Goal: Transaction & Acquisition: Book appointment/travel/reservation

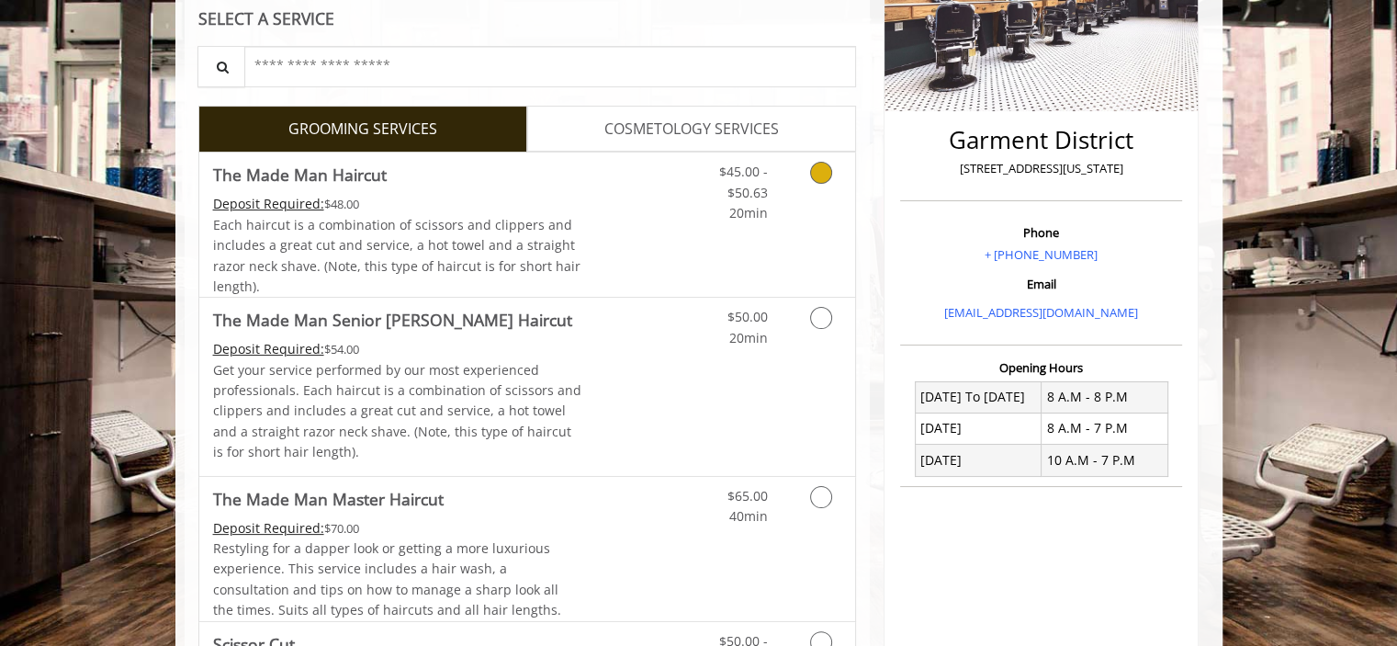
scroll to position [367, 0]
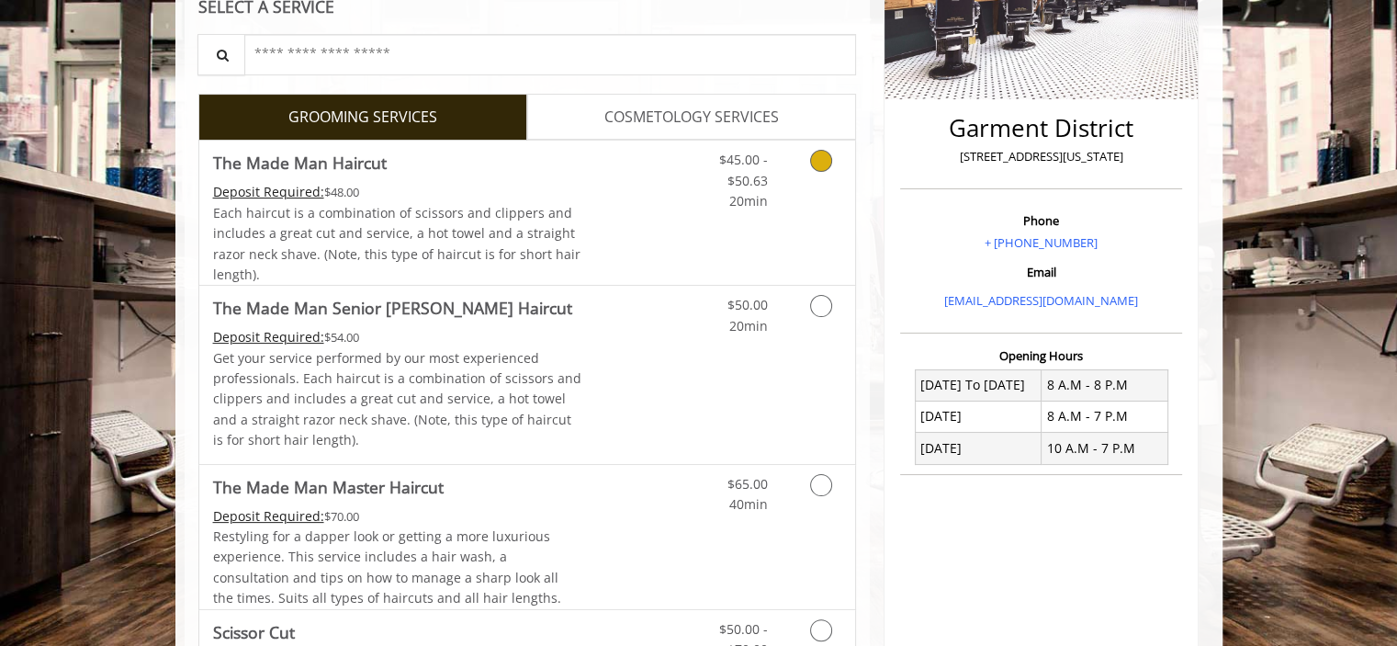
click at [691, 231] on div "$45.00 - $50.63 20min" at bounding box center [773, 213] width 164 height 144
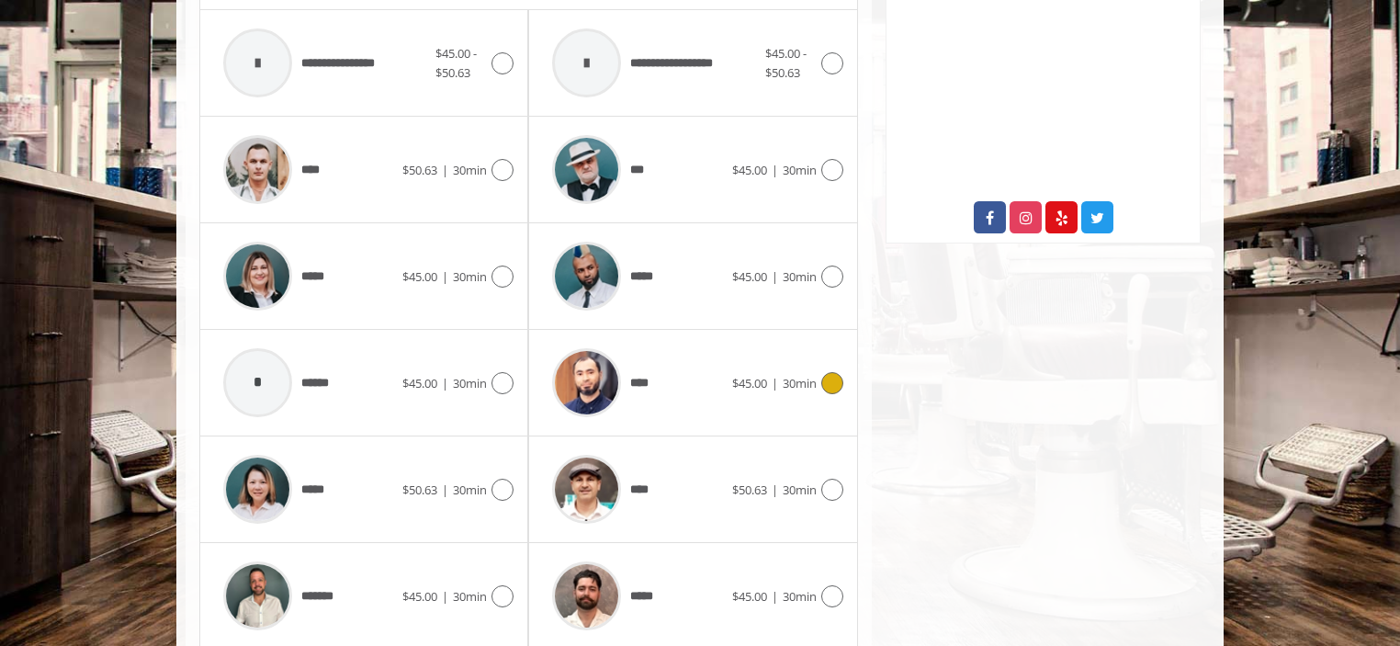
scroll to position [1005, 0]
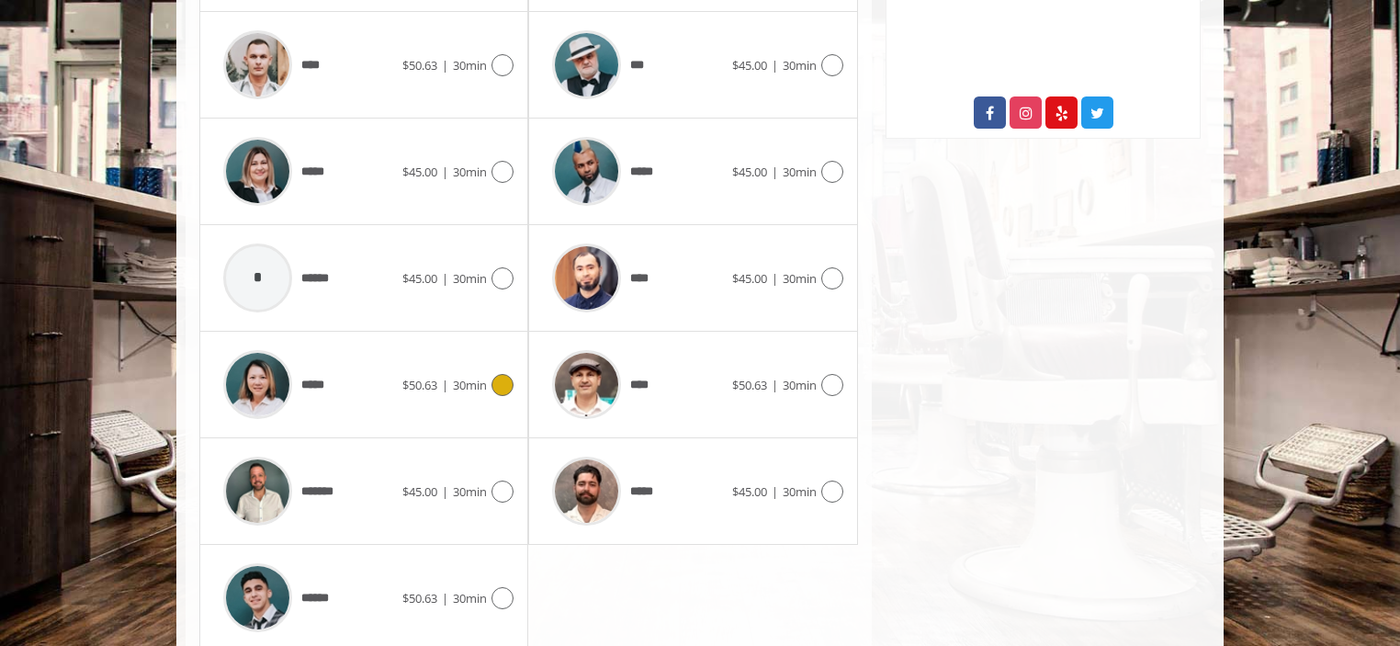
click at [377, 379] on div "*****" at bounding box center [308, 384] width 188 height 87
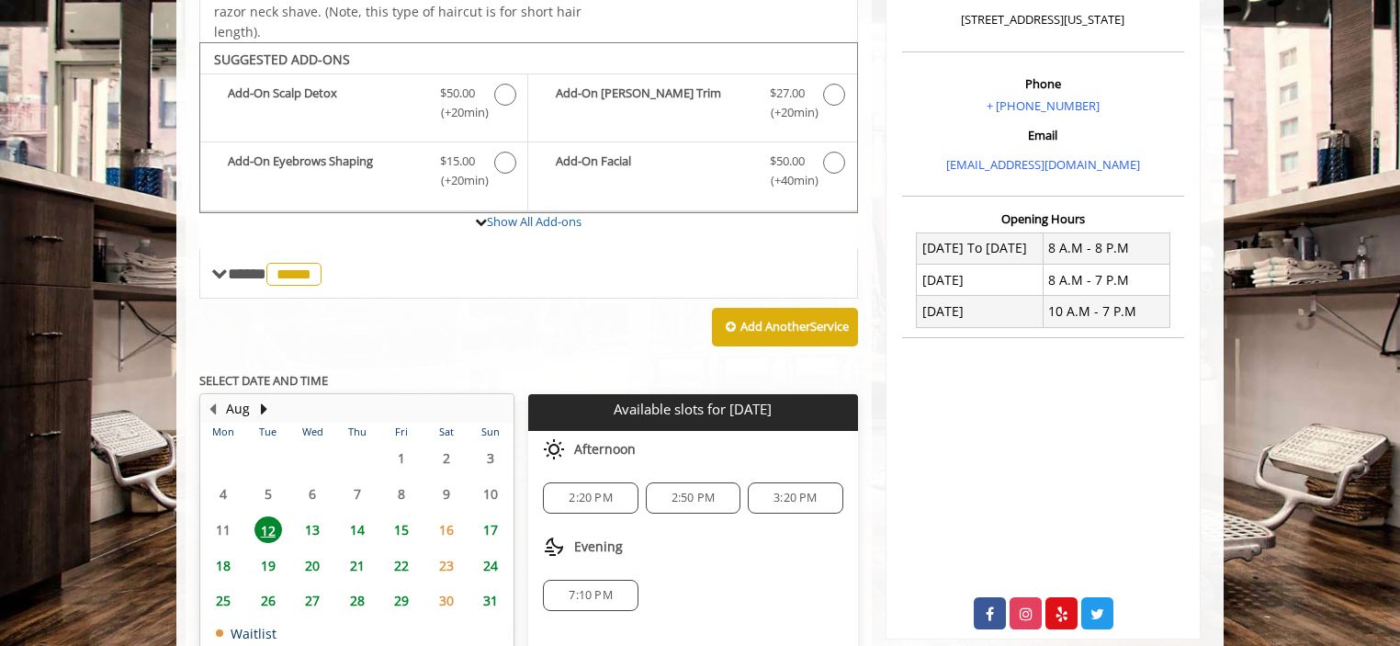
scroll to position [625, 0]
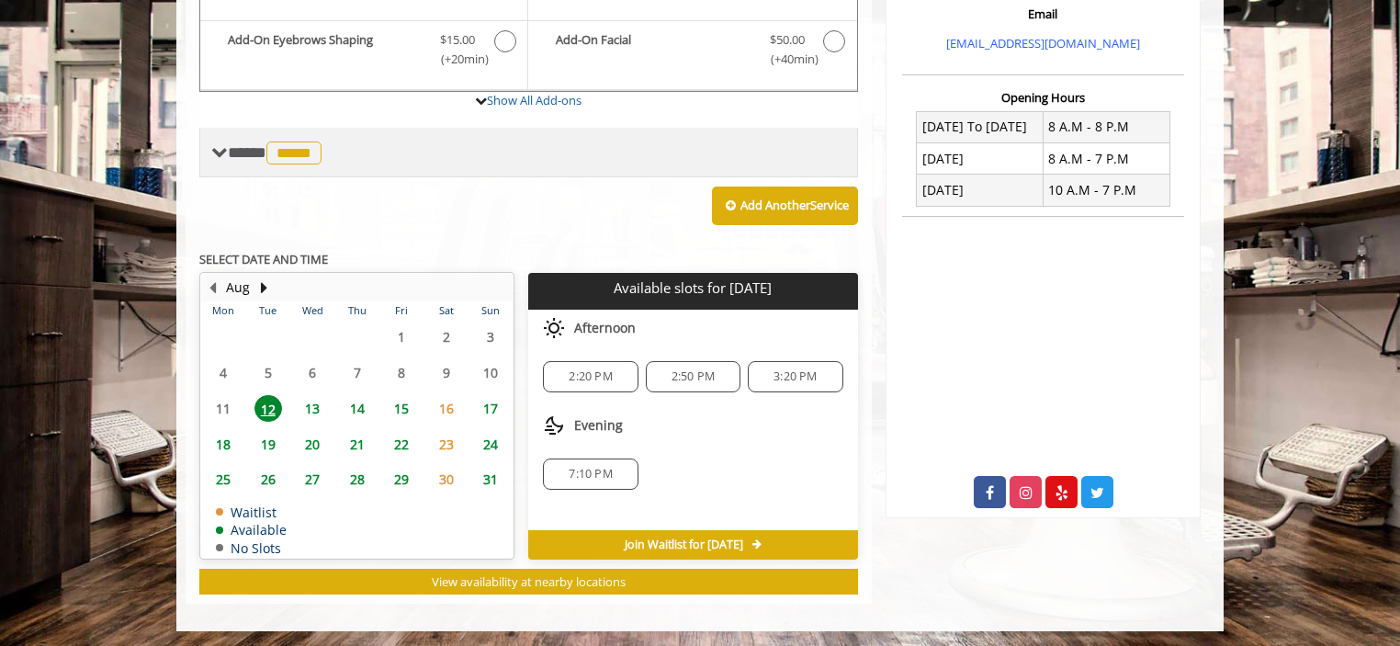
click at [219, 150] on span at bounding box center [219, 152] width 17 height 17
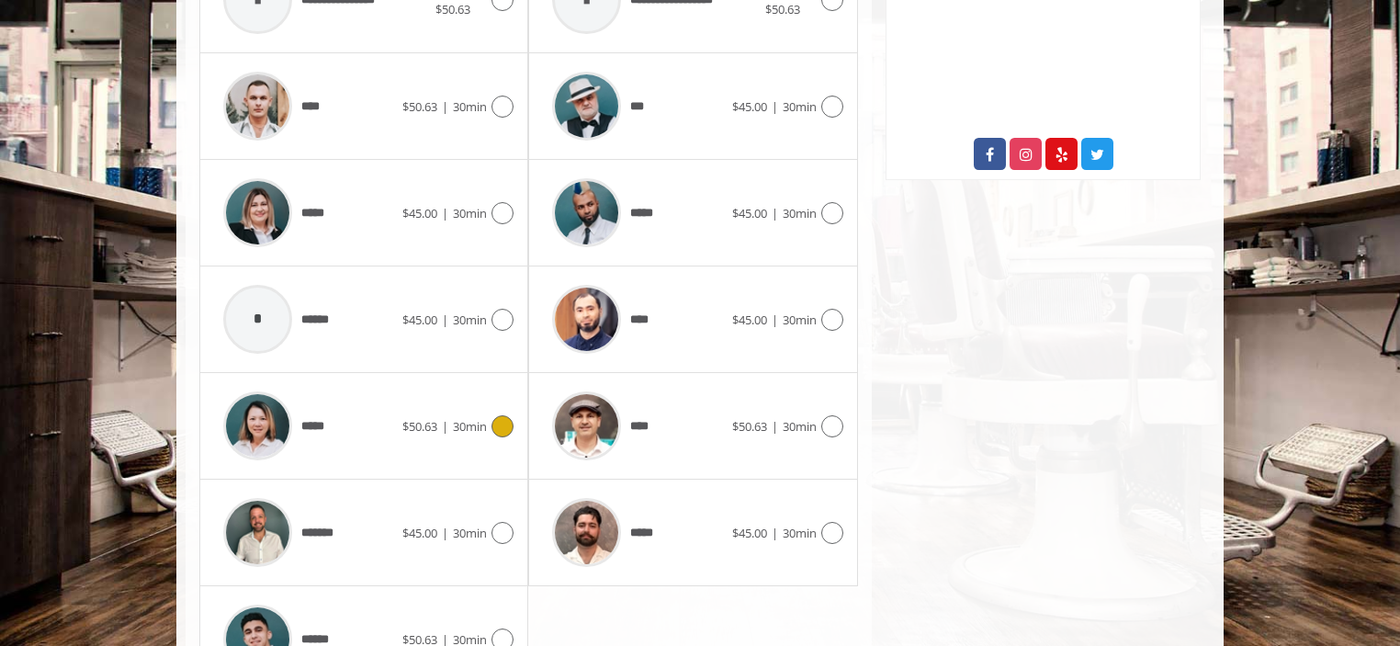
scroll to position [1085, 0]
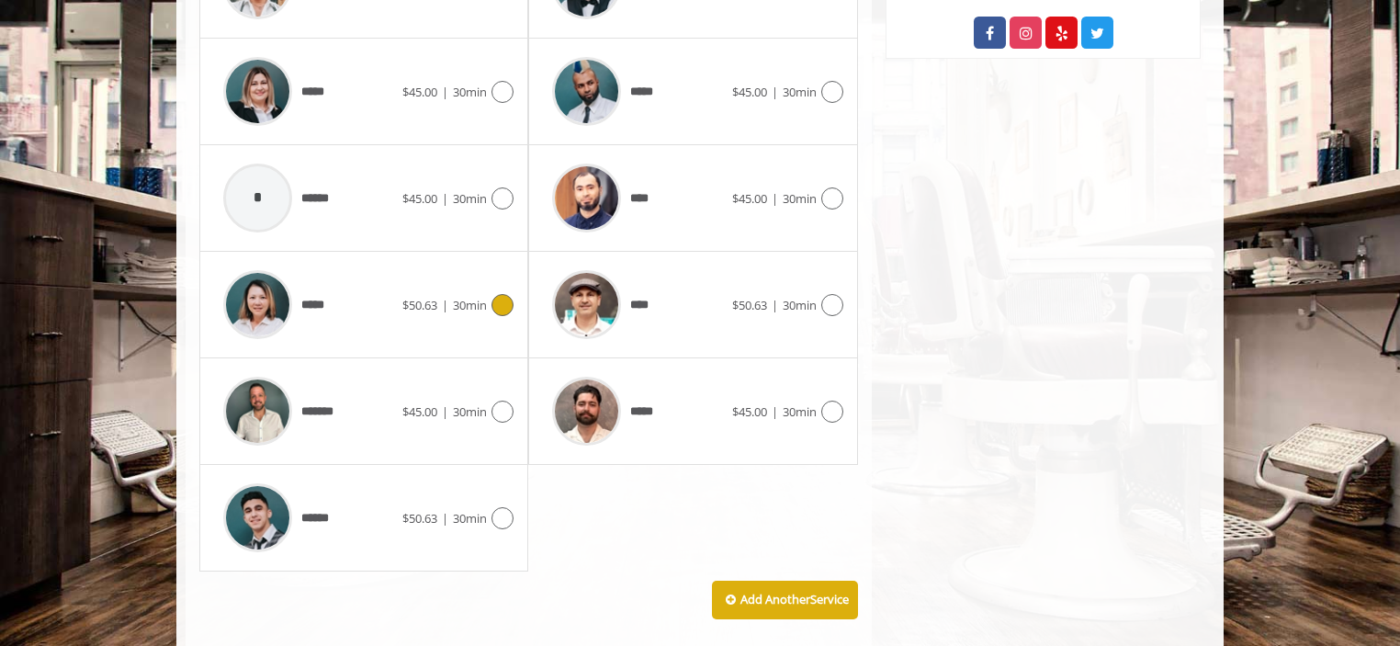
click at [294, 300] on div at bounding box center [257, 304] width 87 height 87
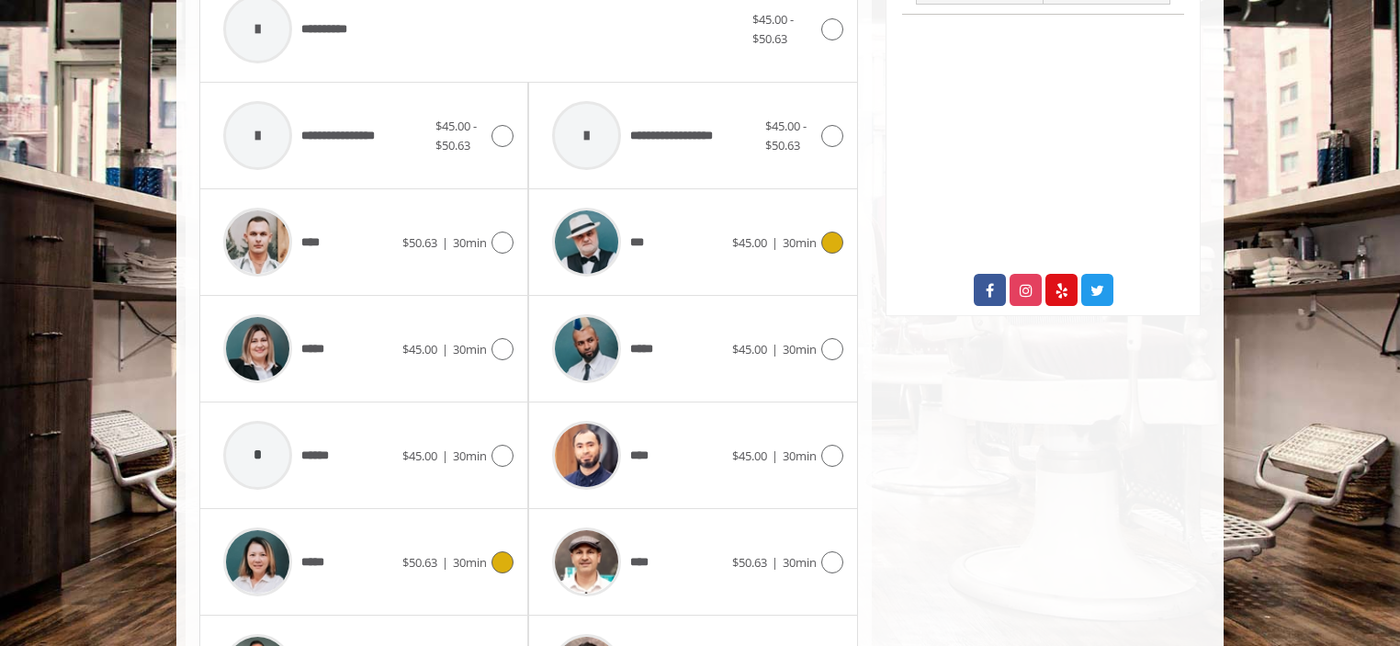
scroll to position [1010, 0]
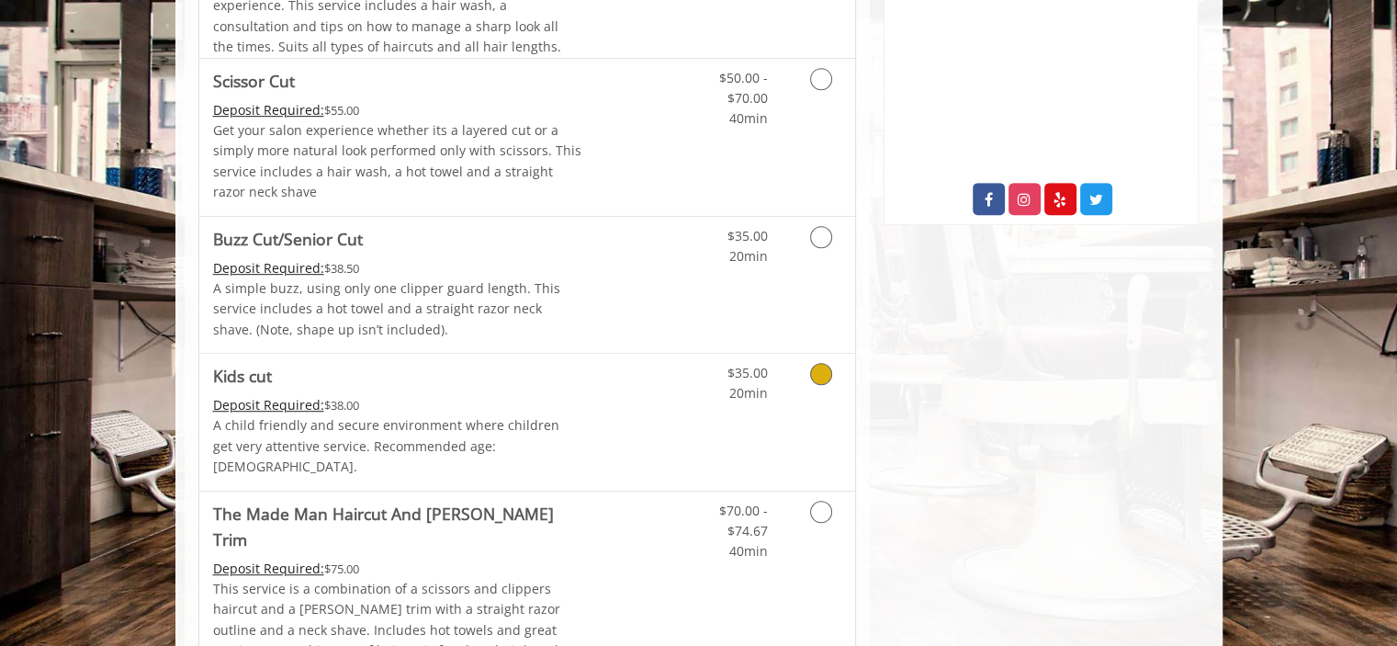
scroll to position [367, 0]
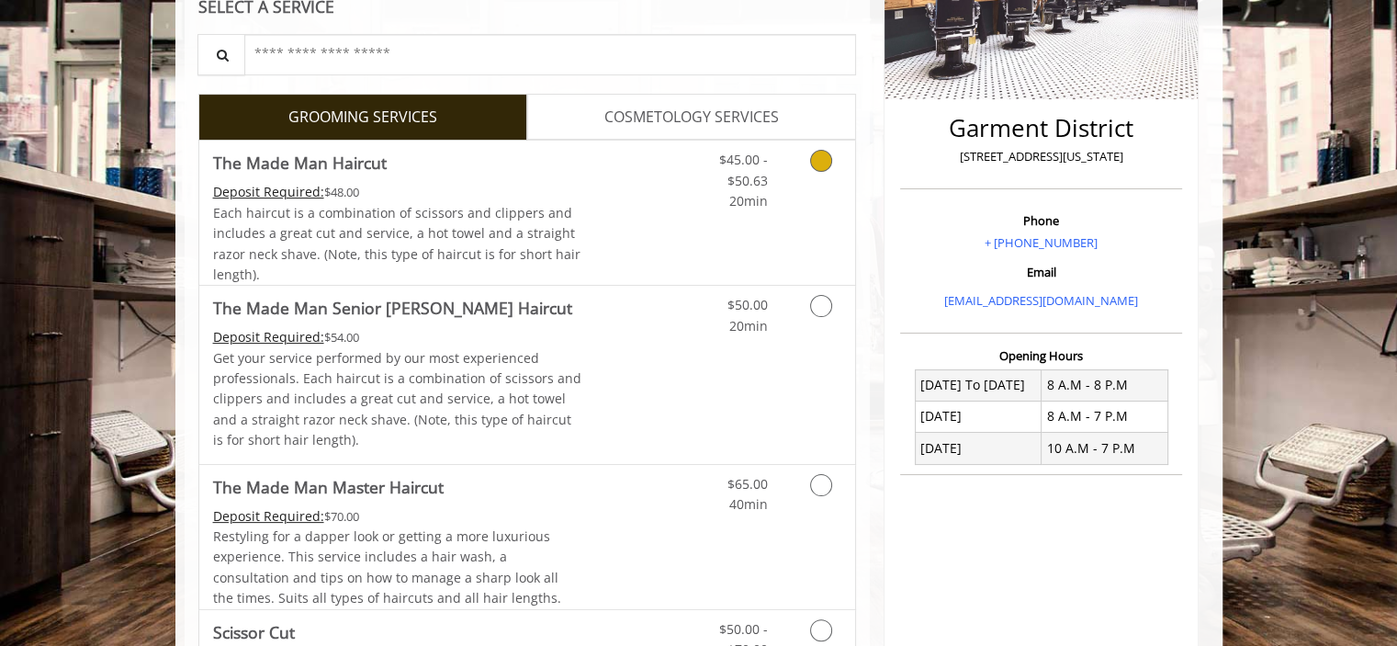
click at [805, 202] on link "Grooming services" at bounding box center [817, 176] width 47 height 71
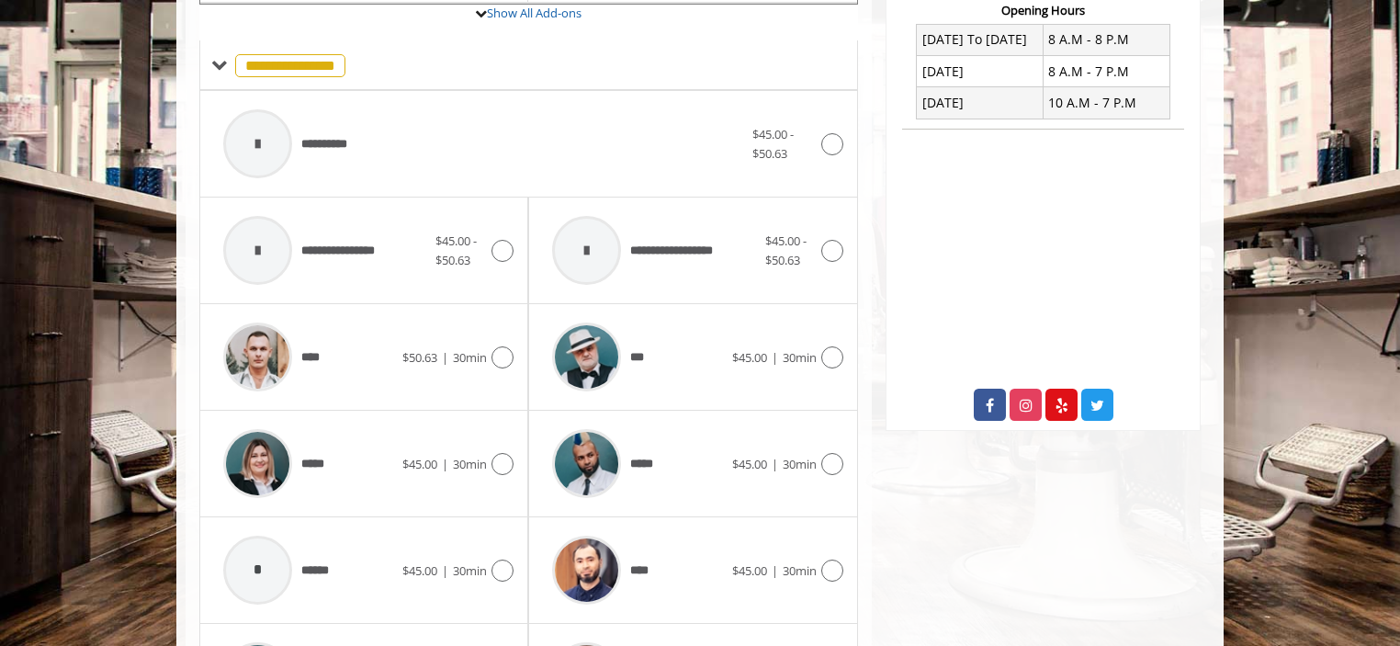
scroll to position [729, 0]
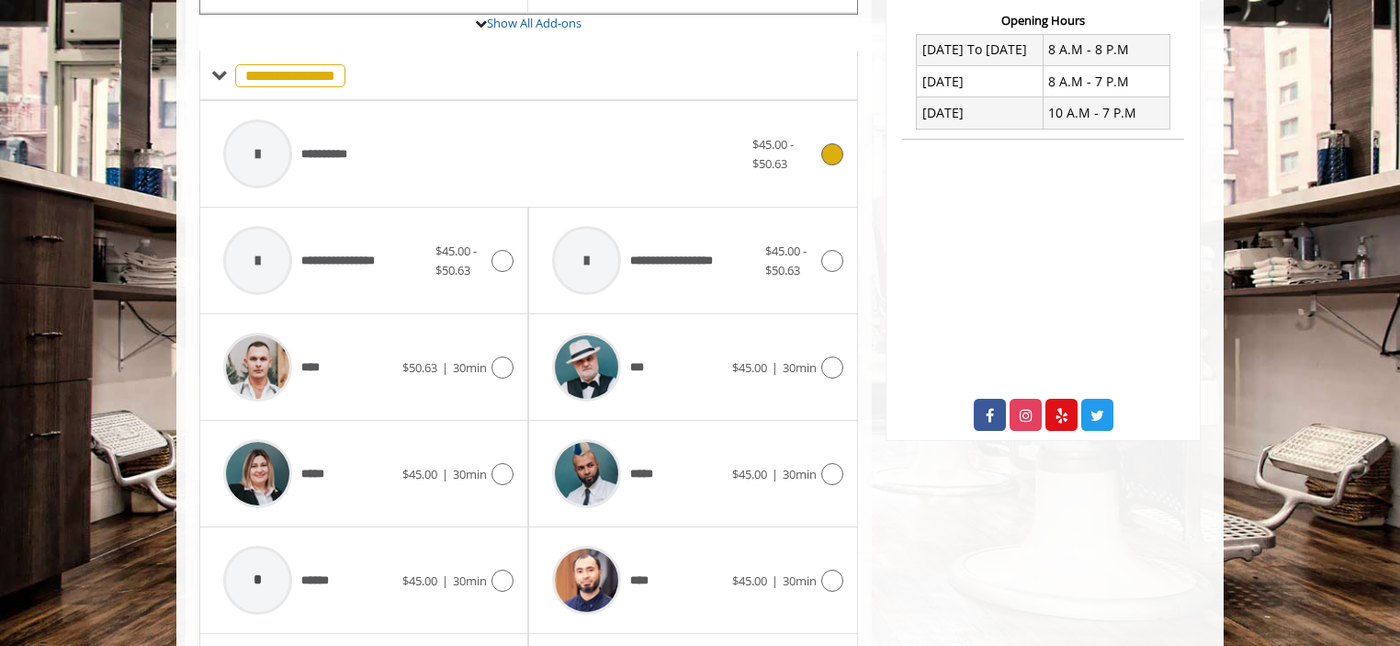
click at [735, 168] on div "**********" at bounding box center [483, 153] width 538 height 87
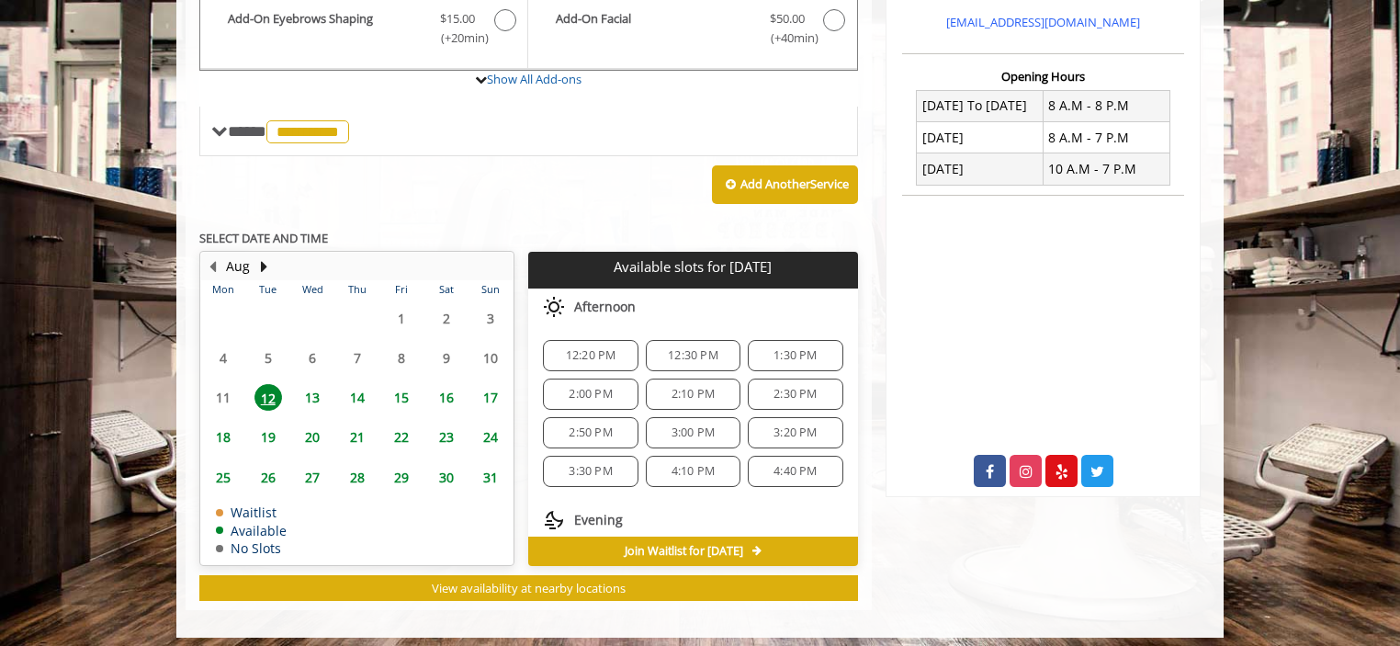
scroll to position [653, 0]
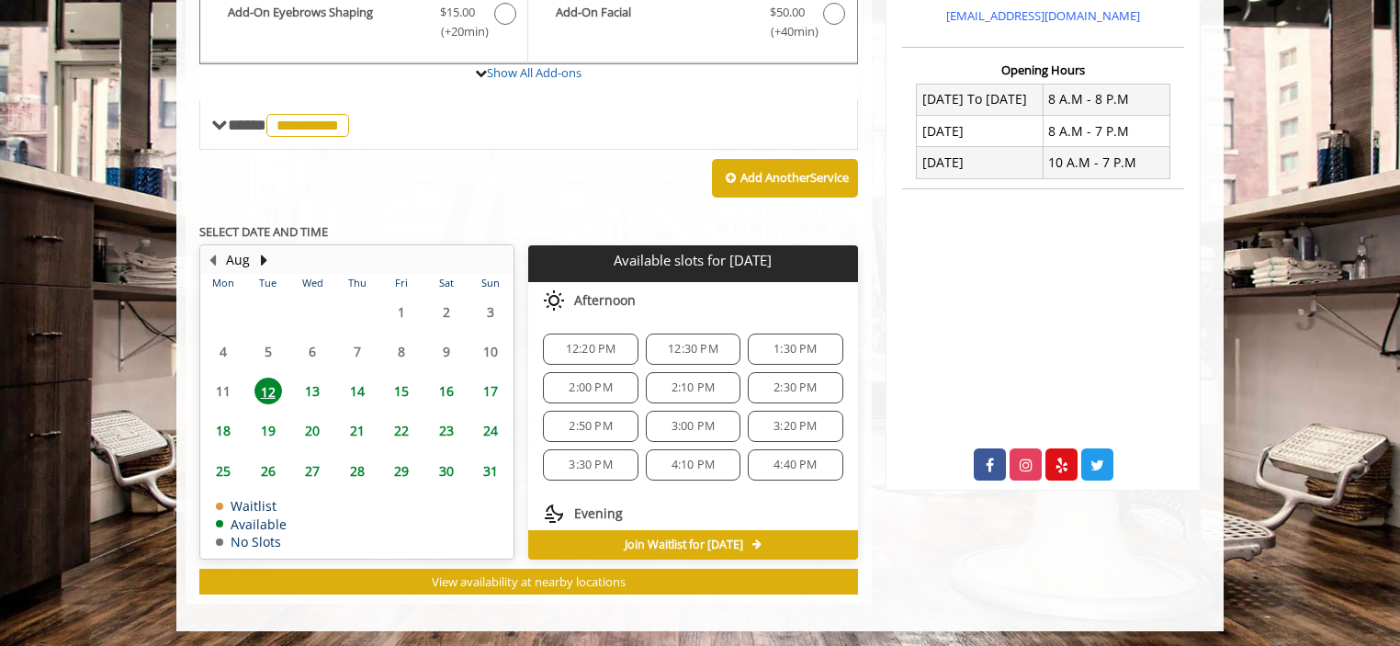
click at [824, 355] on div "1:30 PM" at bounding box center [795, 348] width 95 height 31
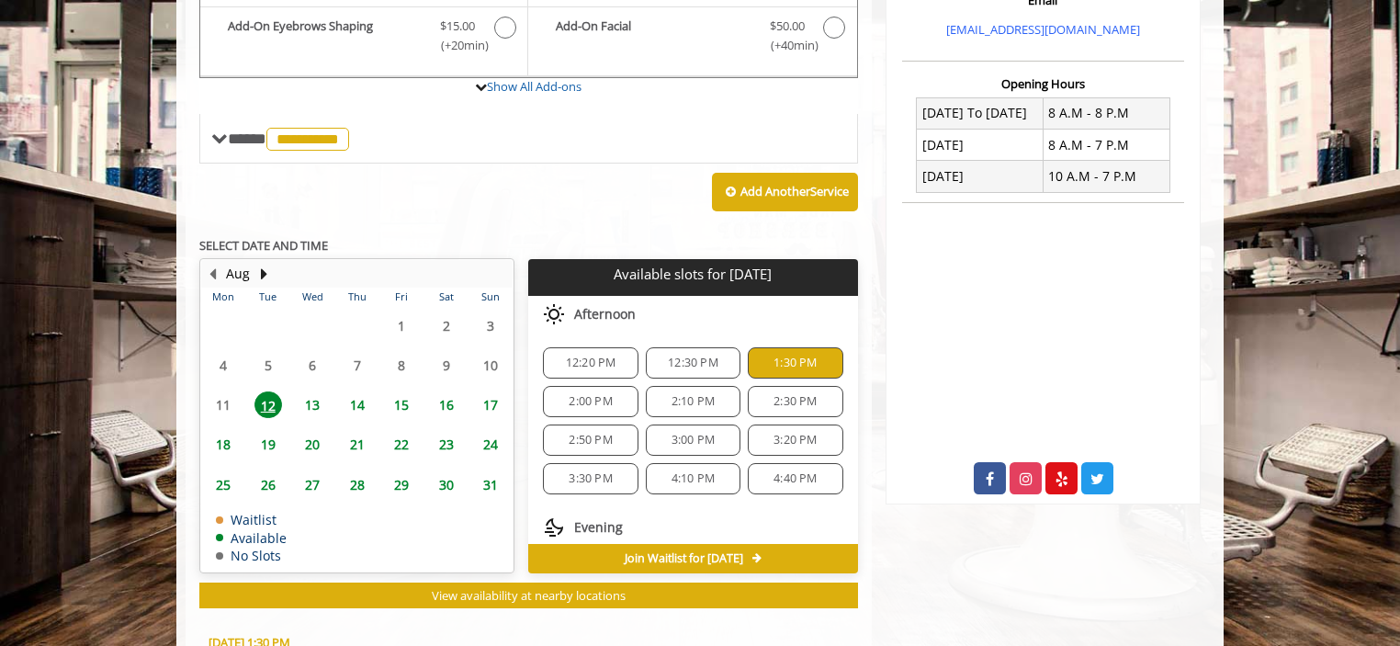
scroll to position [617, 0]
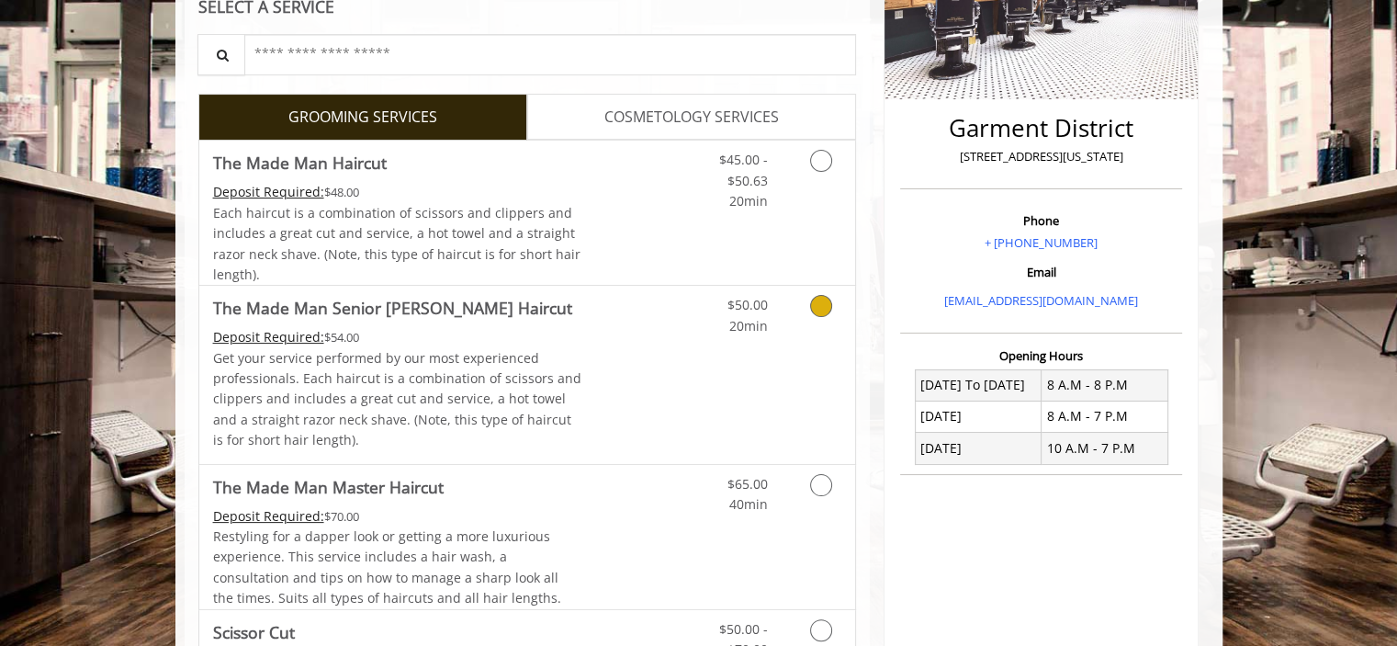
click at [633, 326] on link "Discounted Price" at bounding box center [635, 374] width 109 height 177
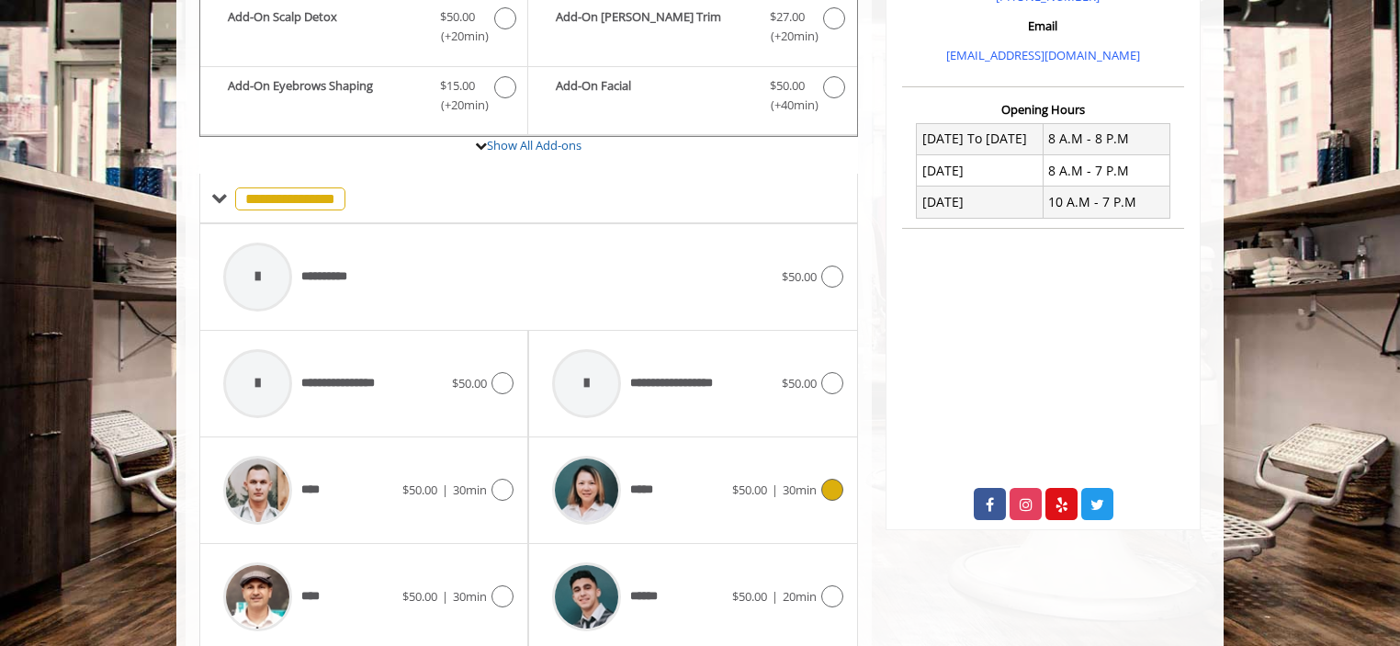
scroll to position [587, 0]
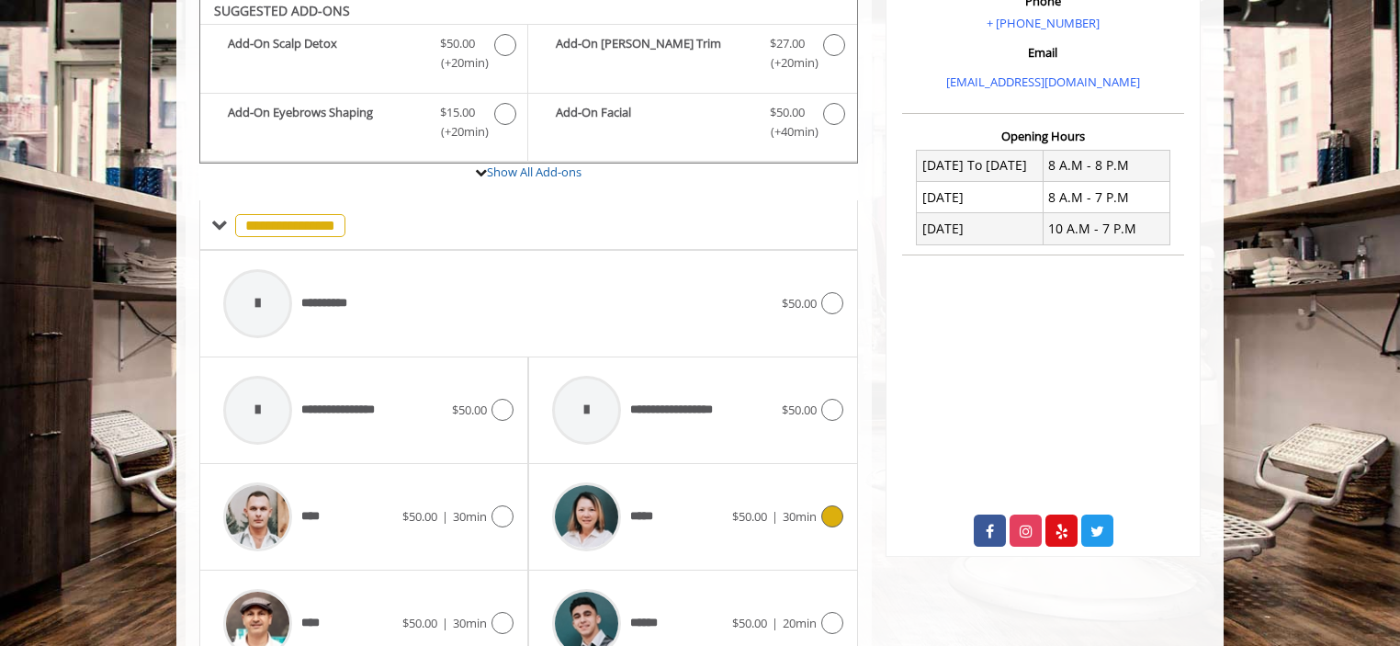
click at [664, 504] on div "*****" at bounding box center [637, 516] width 188 height 87
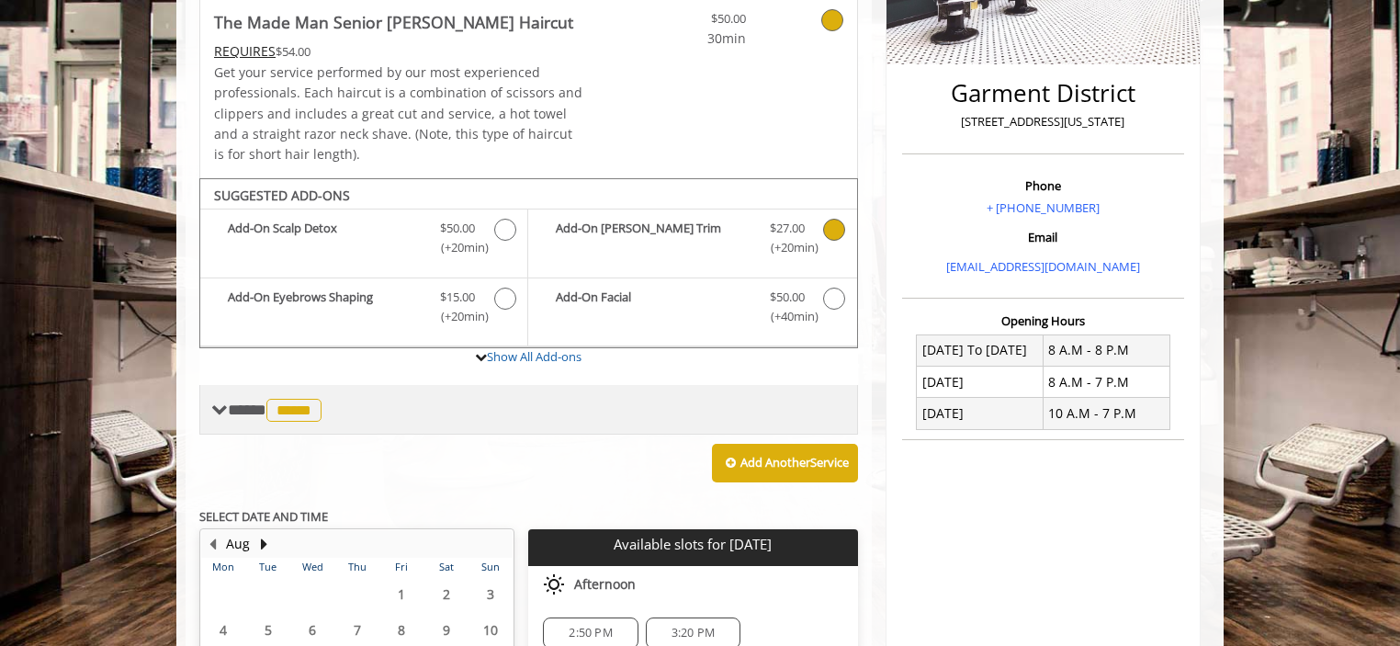
scroll to position [658, 0]
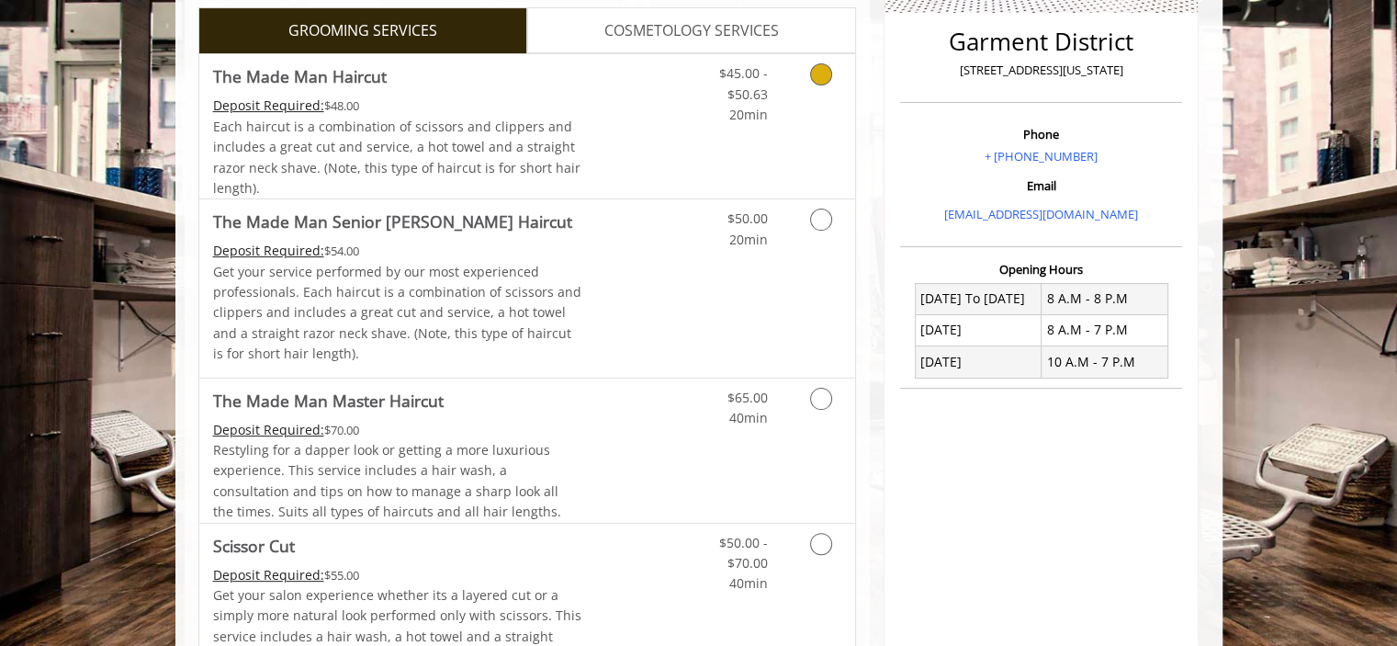
scroll to position [276, 0]
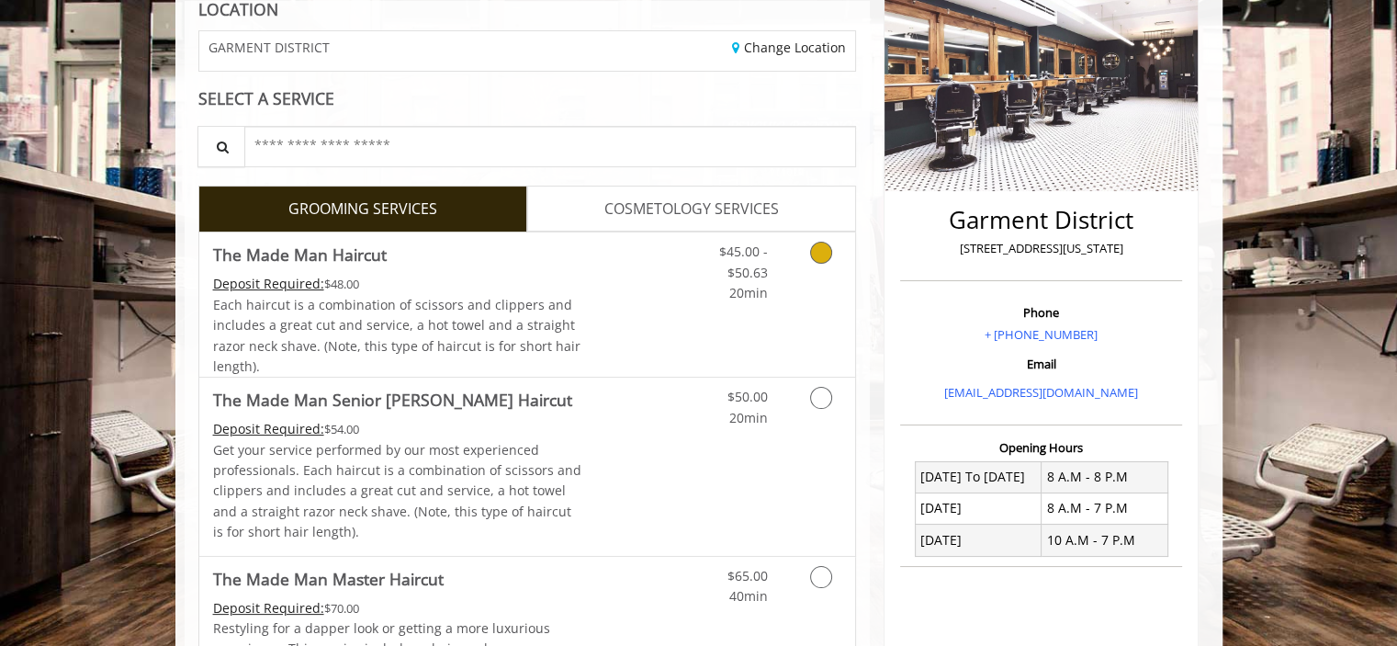
click at [822, 256] on icon "Grooming services" at bounding box center [821, 253] width 22 height 22
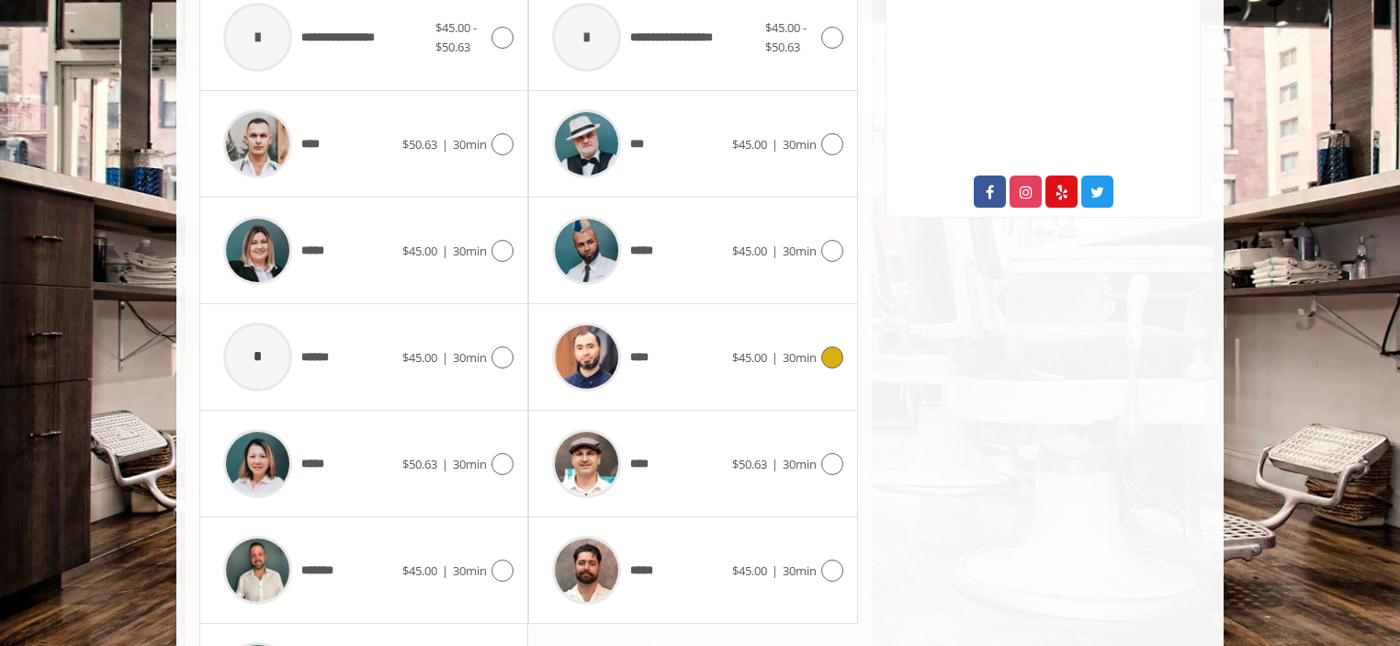
scroll to position [1005, 0]
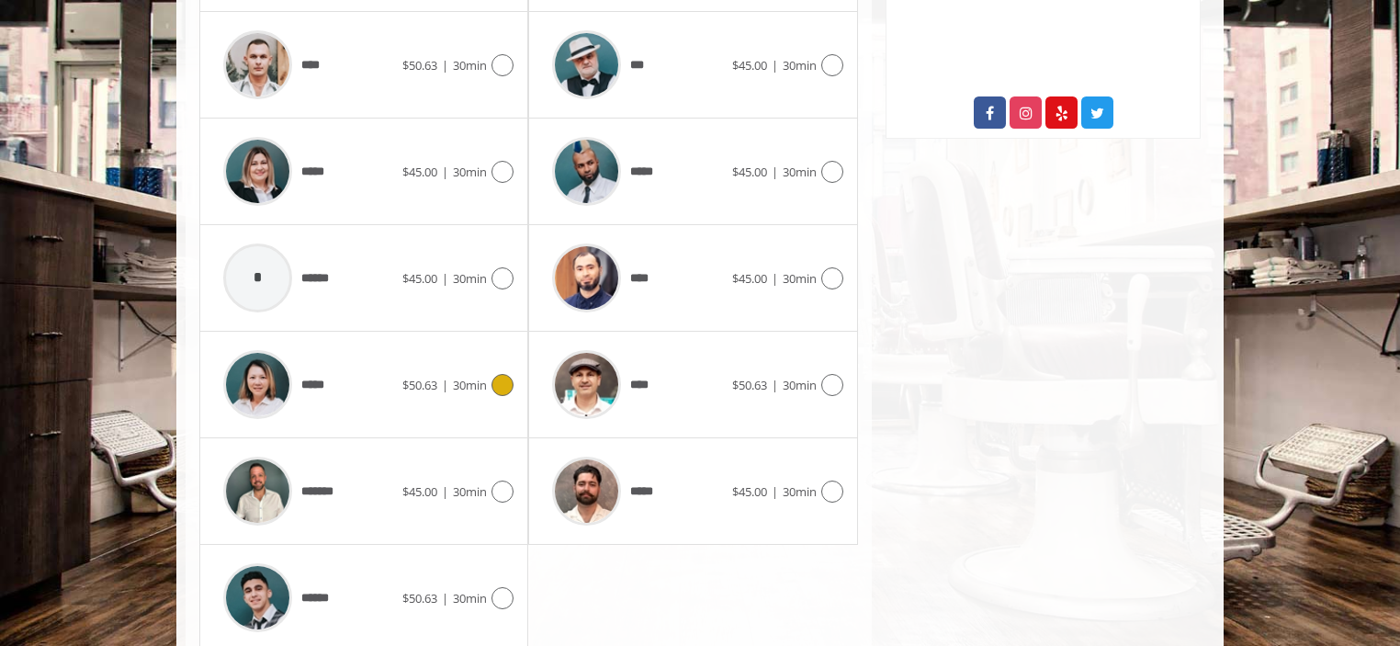
click at [382, 392] on div "*****" at bounding box center [308, 384] width 188 height 87
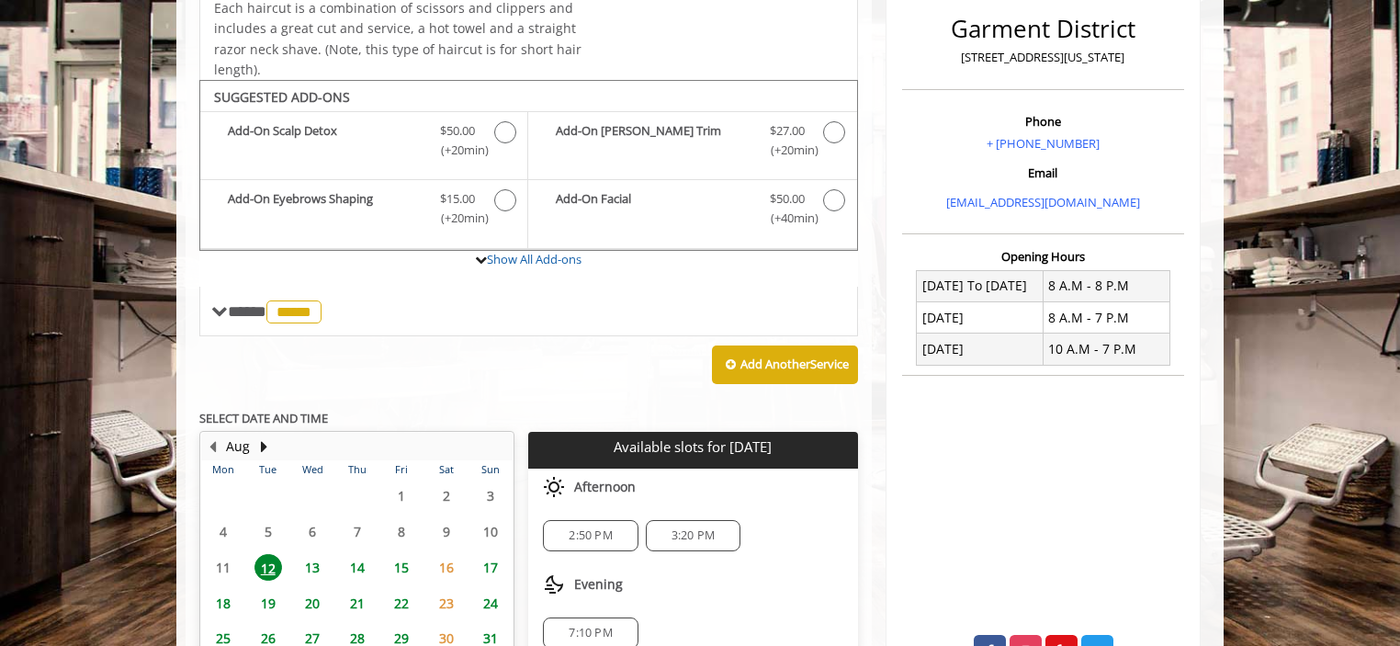
scroll to position [350, 0]
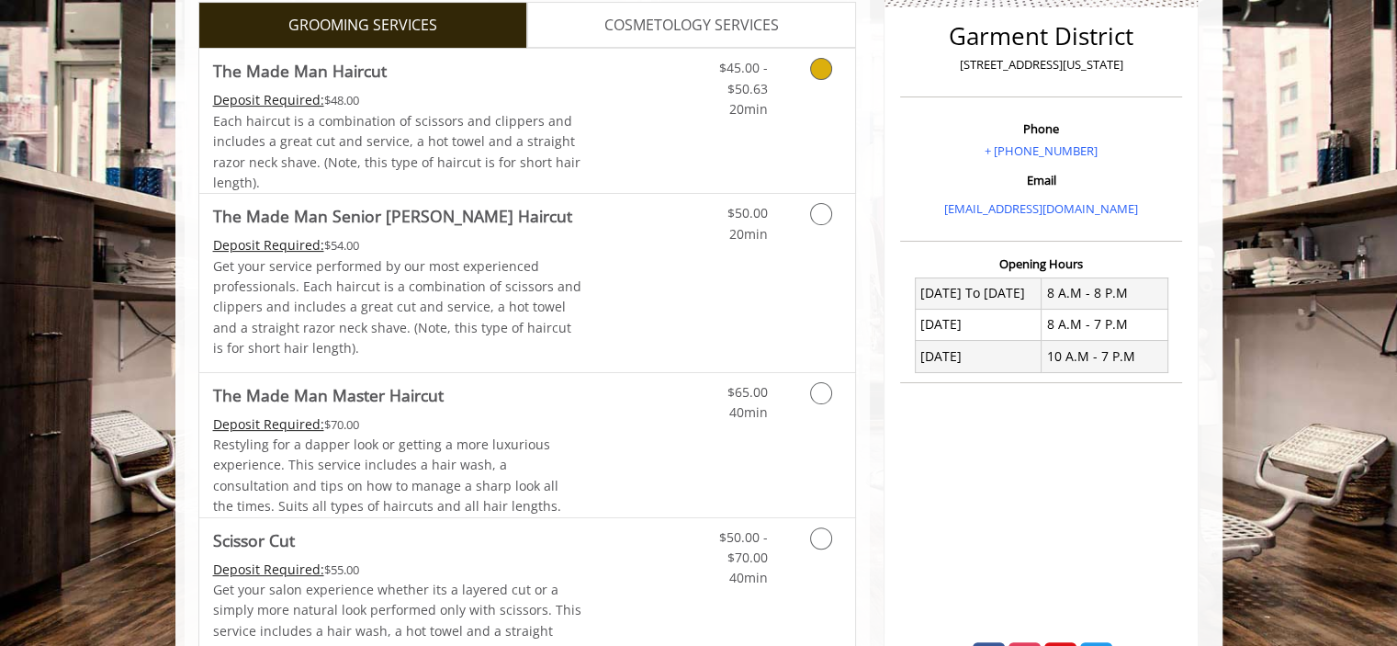
click at [820, 91] on link "Grooming services" at bounding box center [817, 84] width 47 height 71
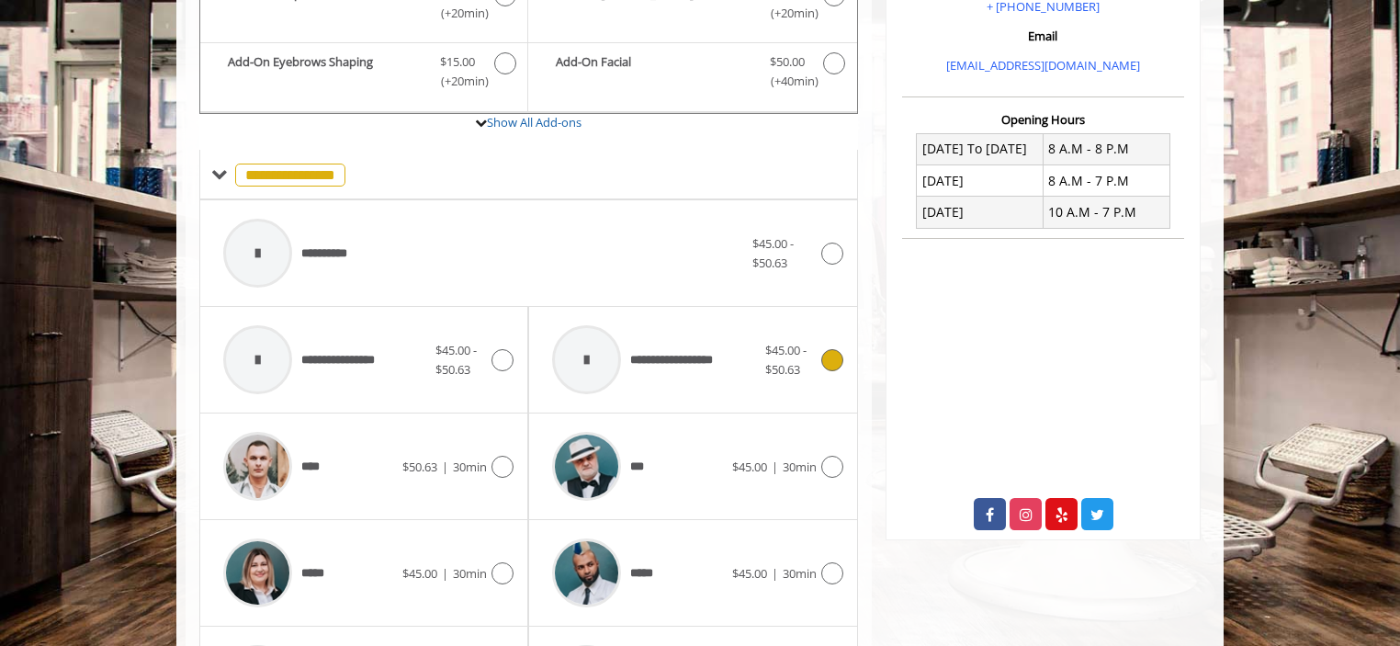
scroll to position [611, 0]
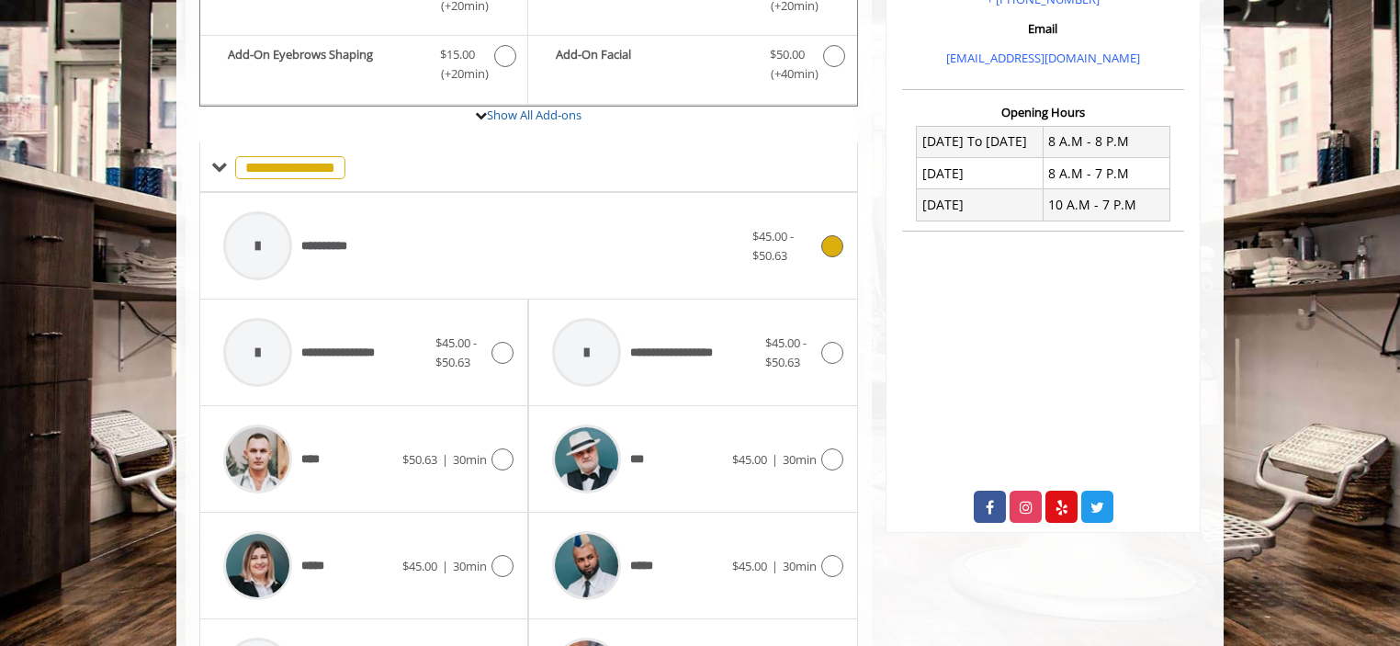
click at [823, 267] on div "**********" at bounding box center [528, 245] width 629 height 87
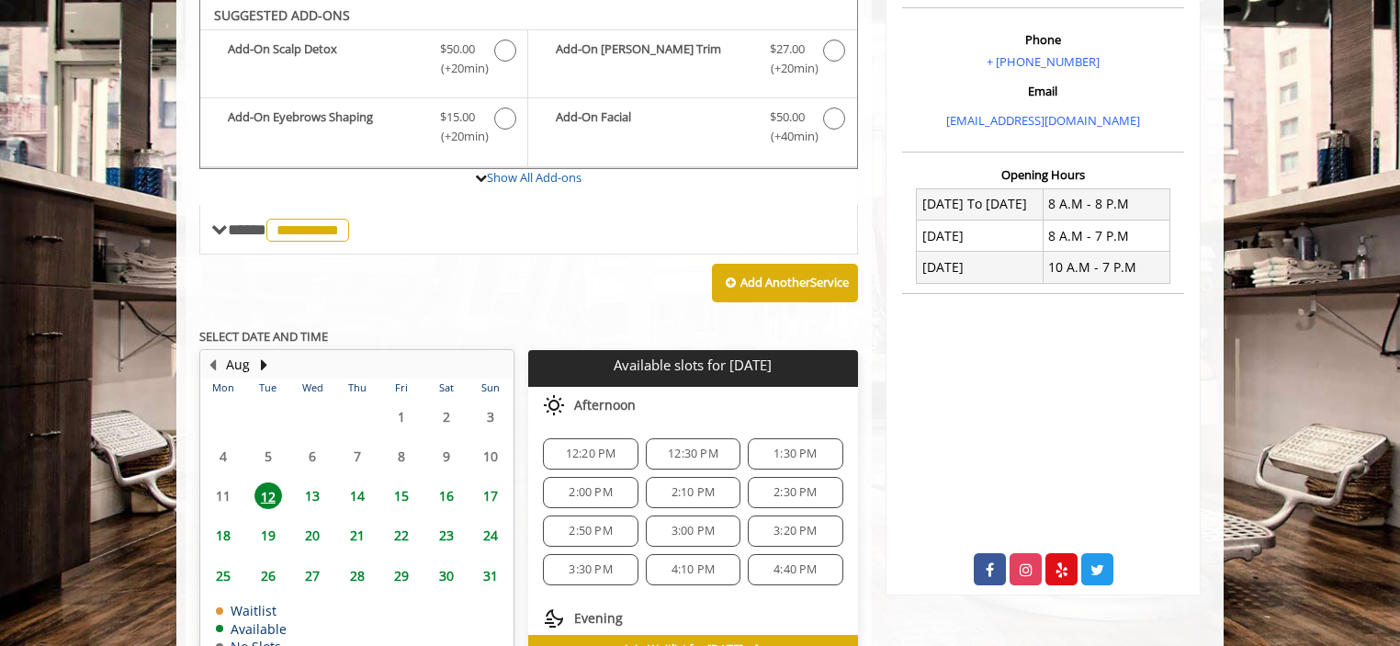
scroll to position [546, 0]
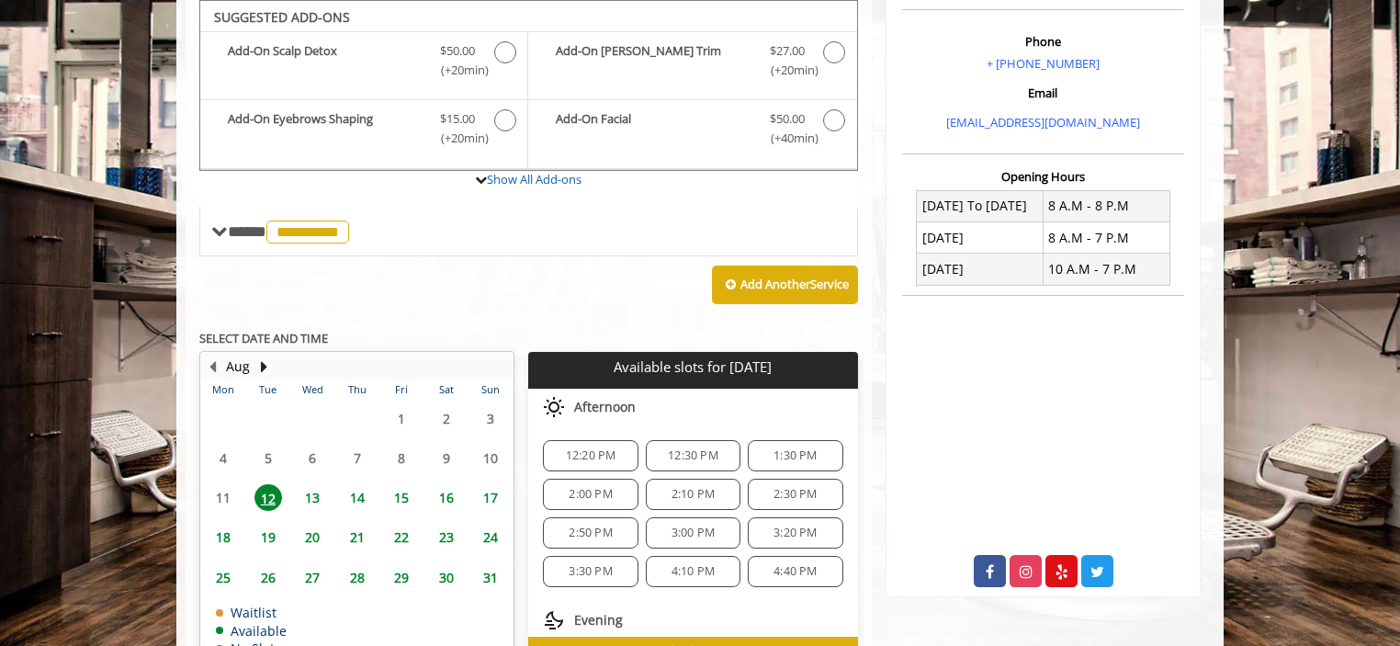
click at [773, 448] on span "1:30 PM" at bounding box center [794, 455] width 43 height 15
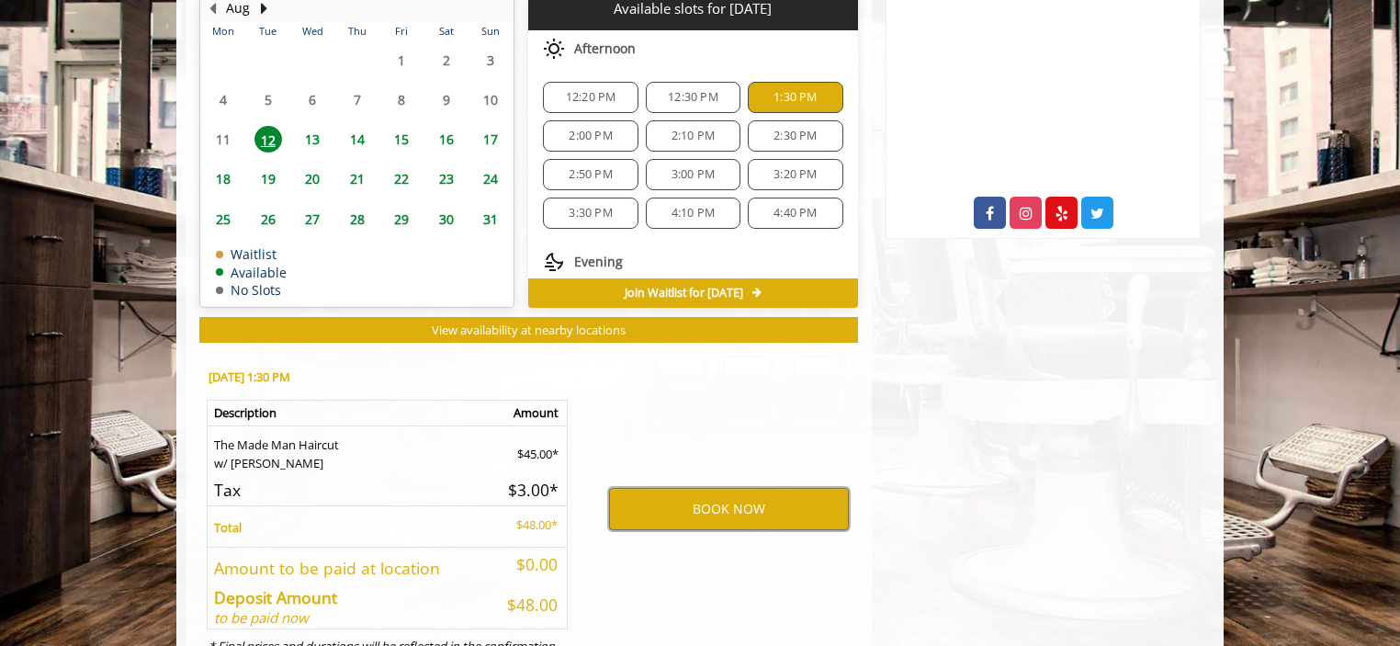
scroll to position [985, 0]
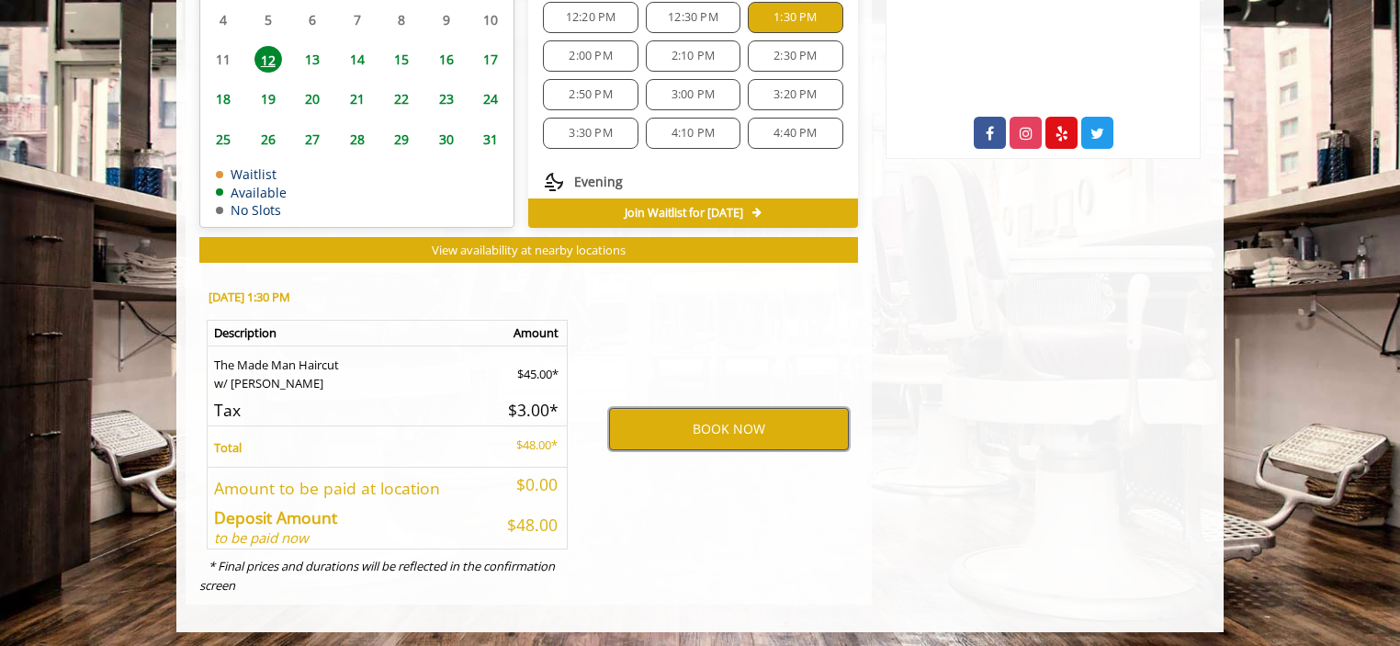
click at [728, 437] on button "BOOK NOW" at bounding box center [729, 429] width 240 height 42
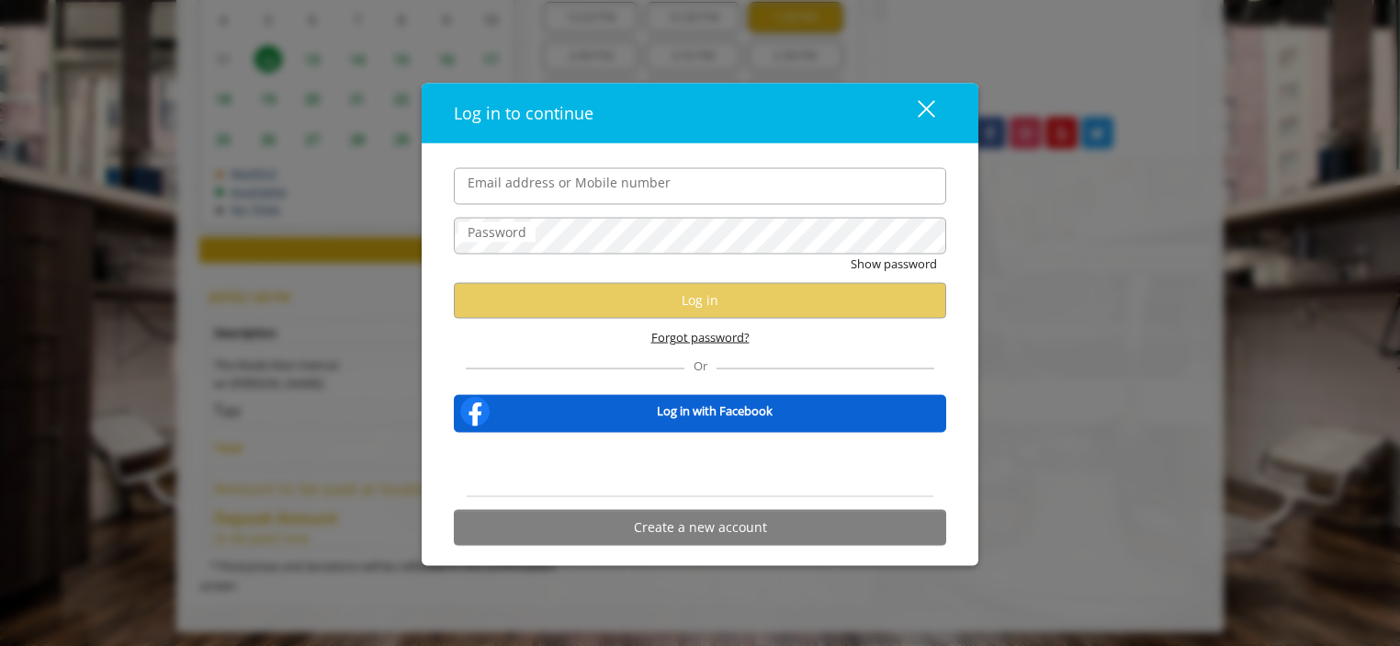
type input "**********"
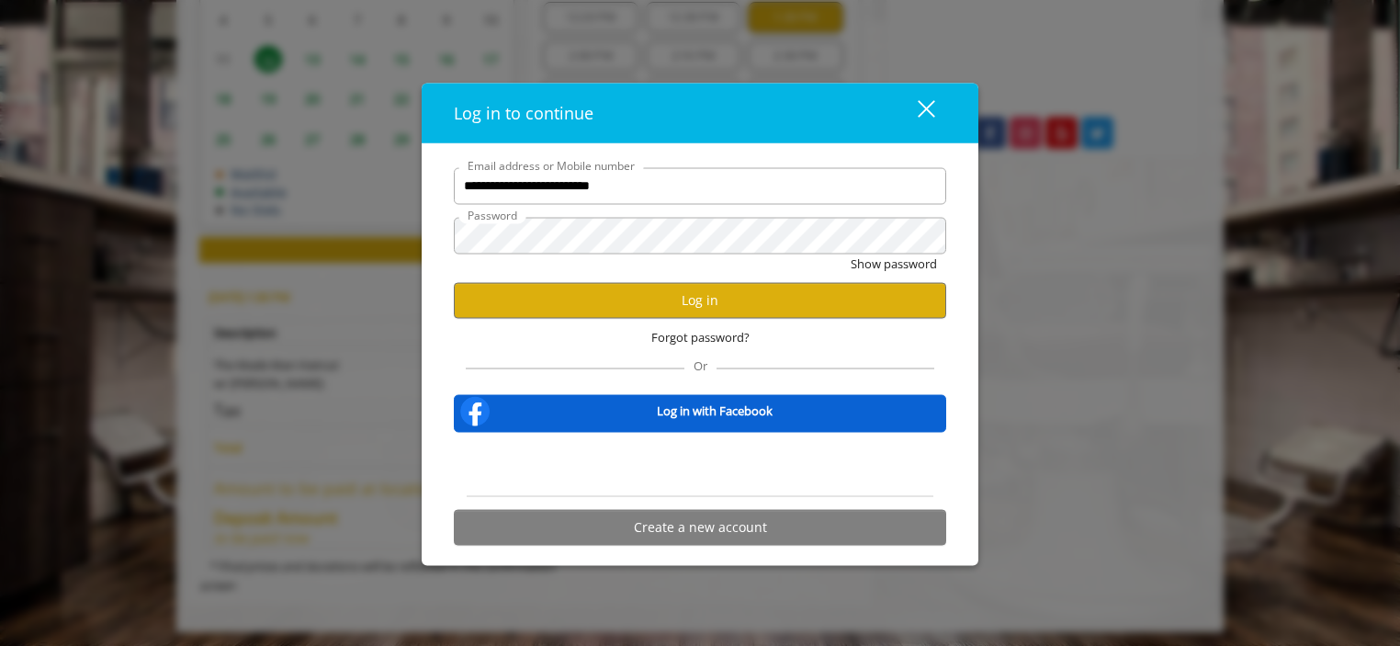
scroll to position [0, 0]
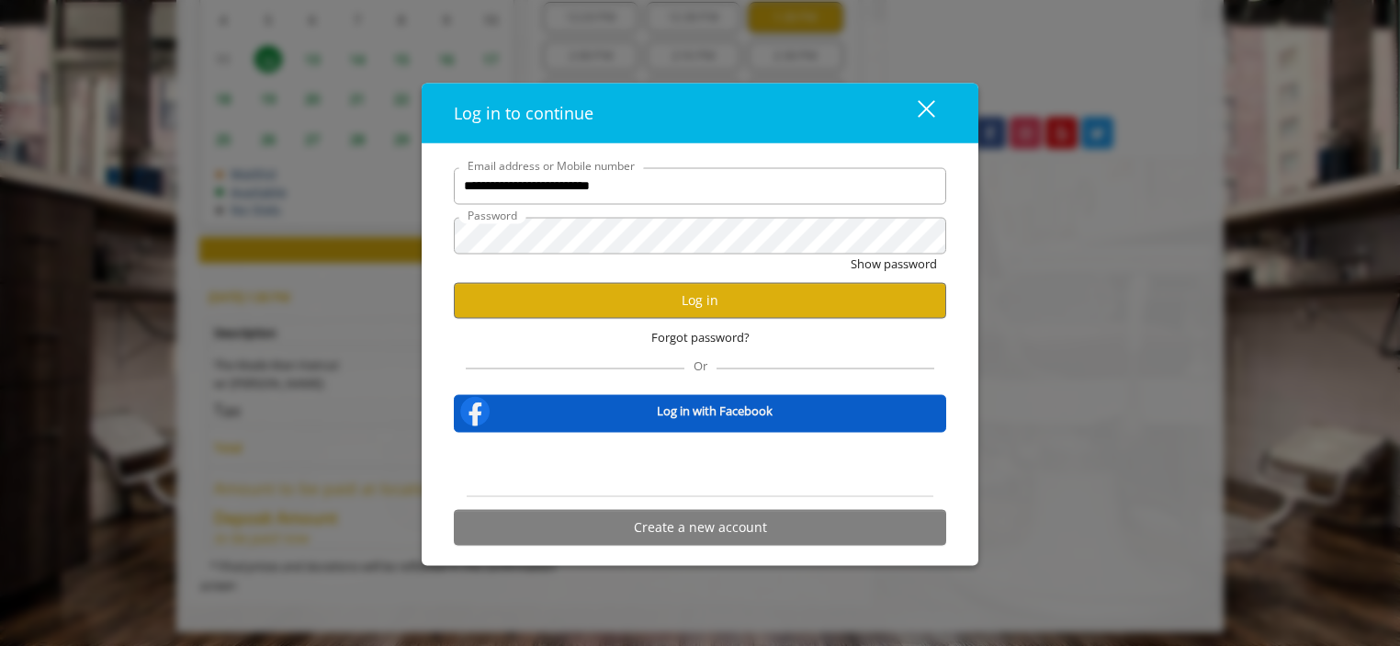
click at [737, 420] on b "Log in with Facebook" at bounding box center [715, 410] width 116 height 19
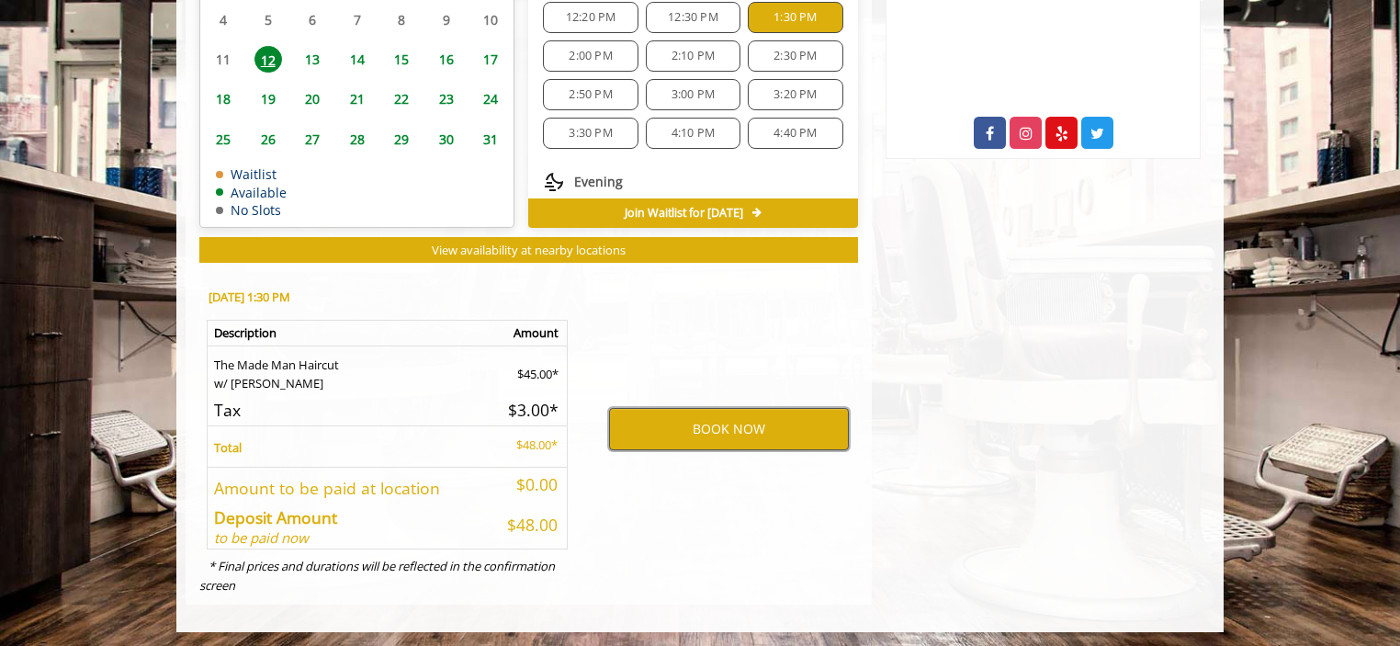
click at [778, 418] on button "BOOK NOW" at bounding box center [729, 429] width 240 height 42
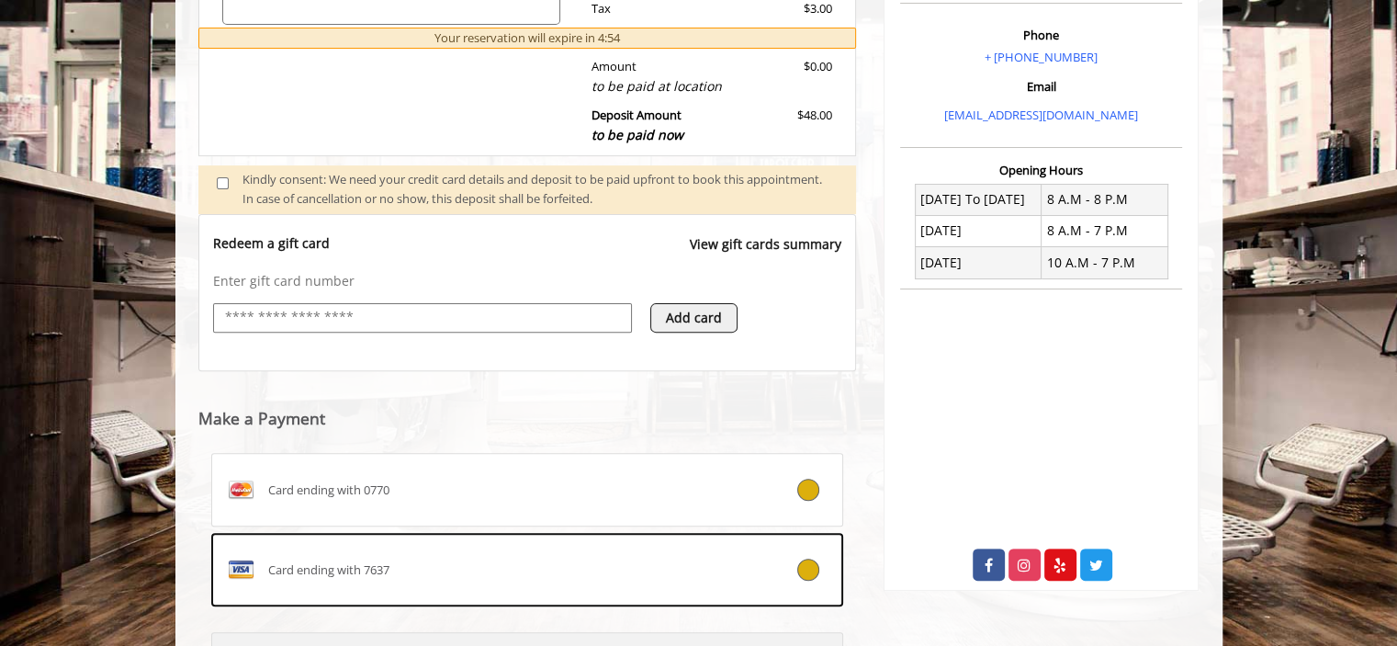
scroll to position [739, 0]
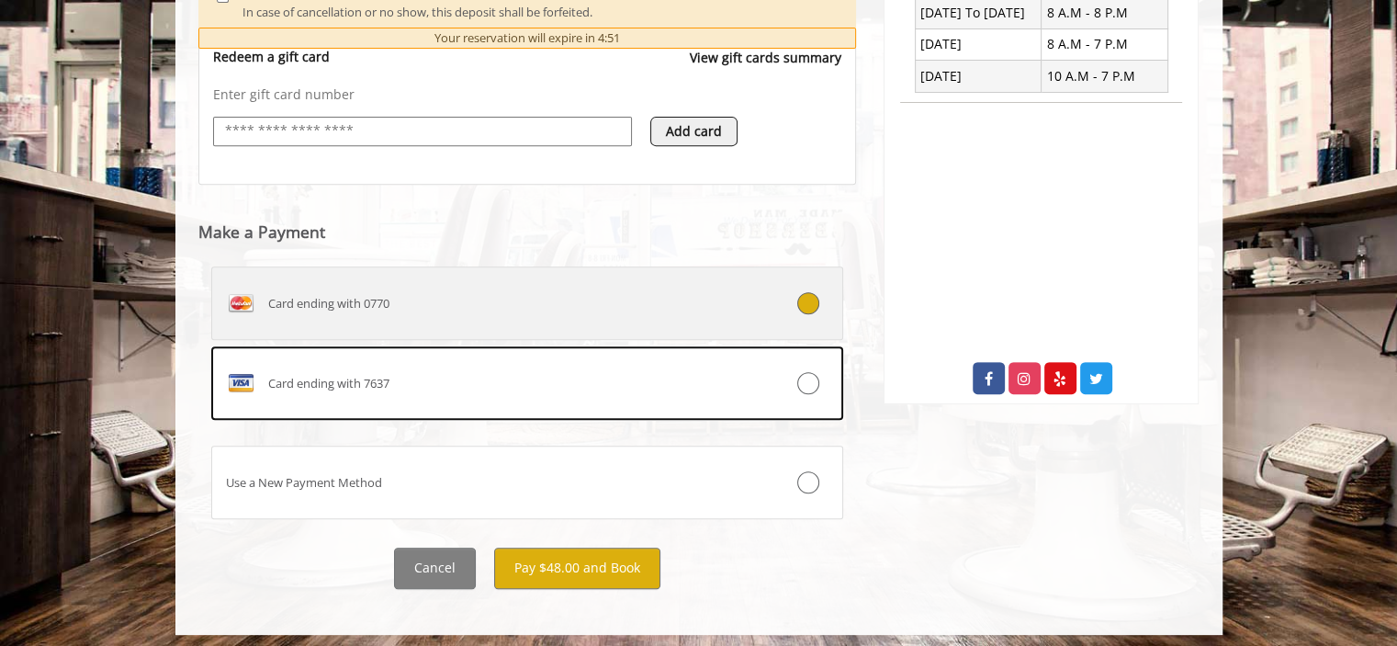
click at [662, 323] on label "Card ending with 0770" at bounding box center [527, 302] width 633 height 73
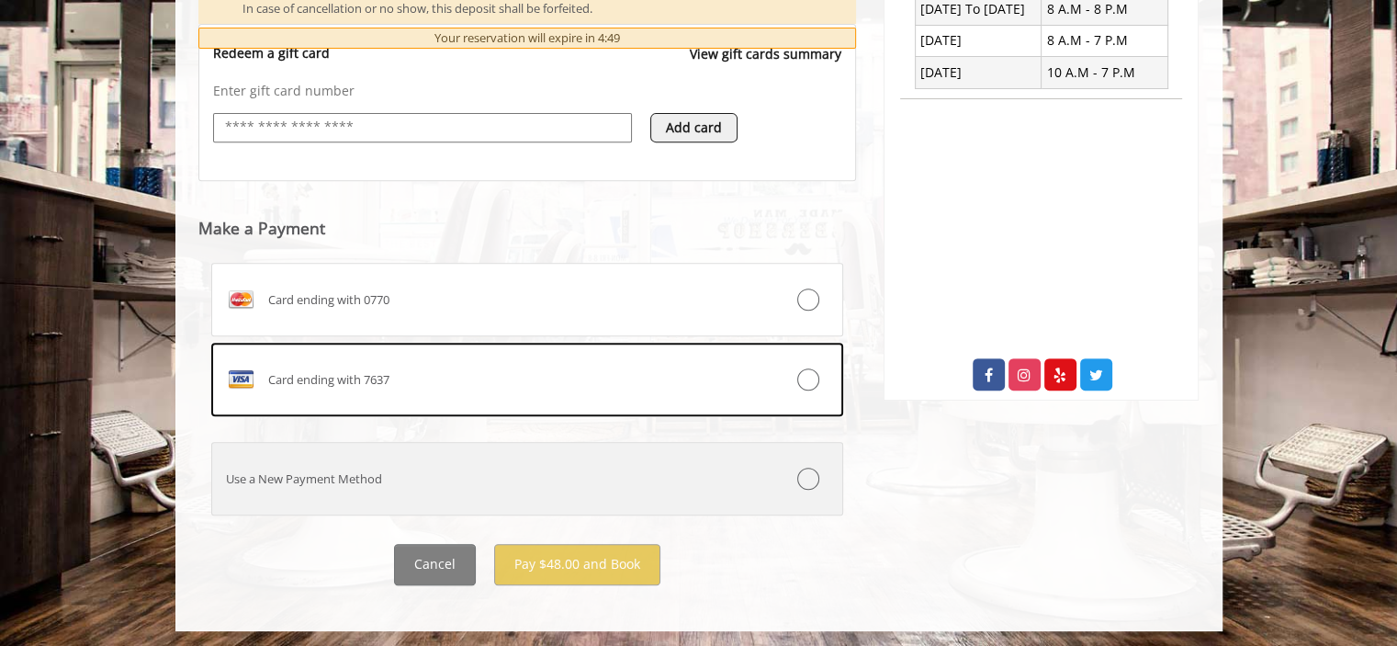
scroll to position [745, 0]
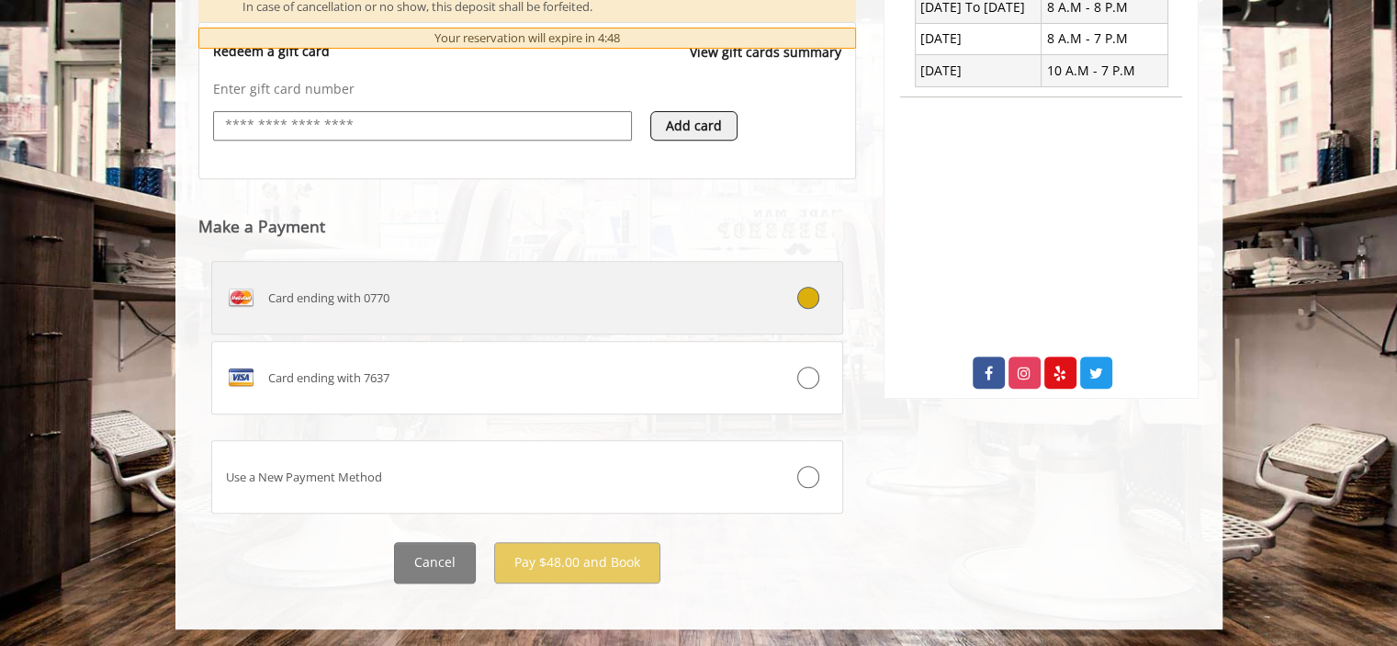
click at [601, 319] on label "Card ending with 0770" at bounding box center [527, 297] width 633 height 73
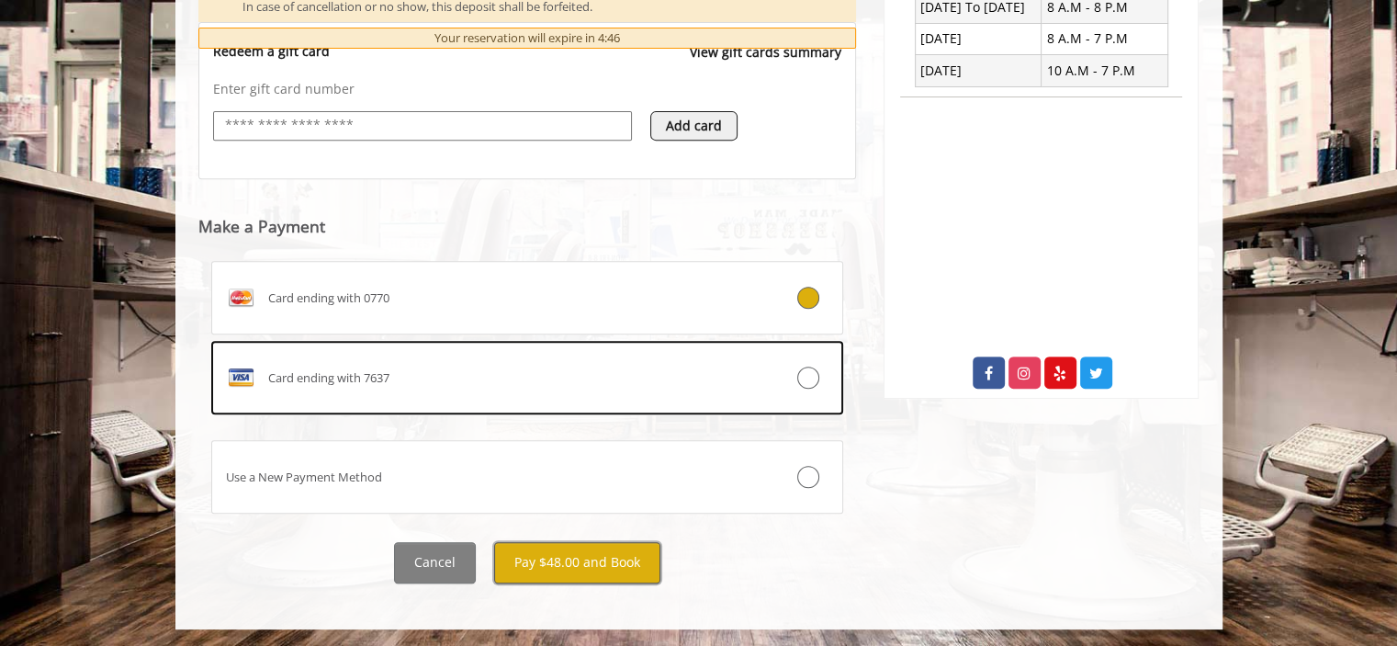
click at [617, 557] on button "Pay $48.00 and Book" at bounding box center [577, 562] width 166 height 41
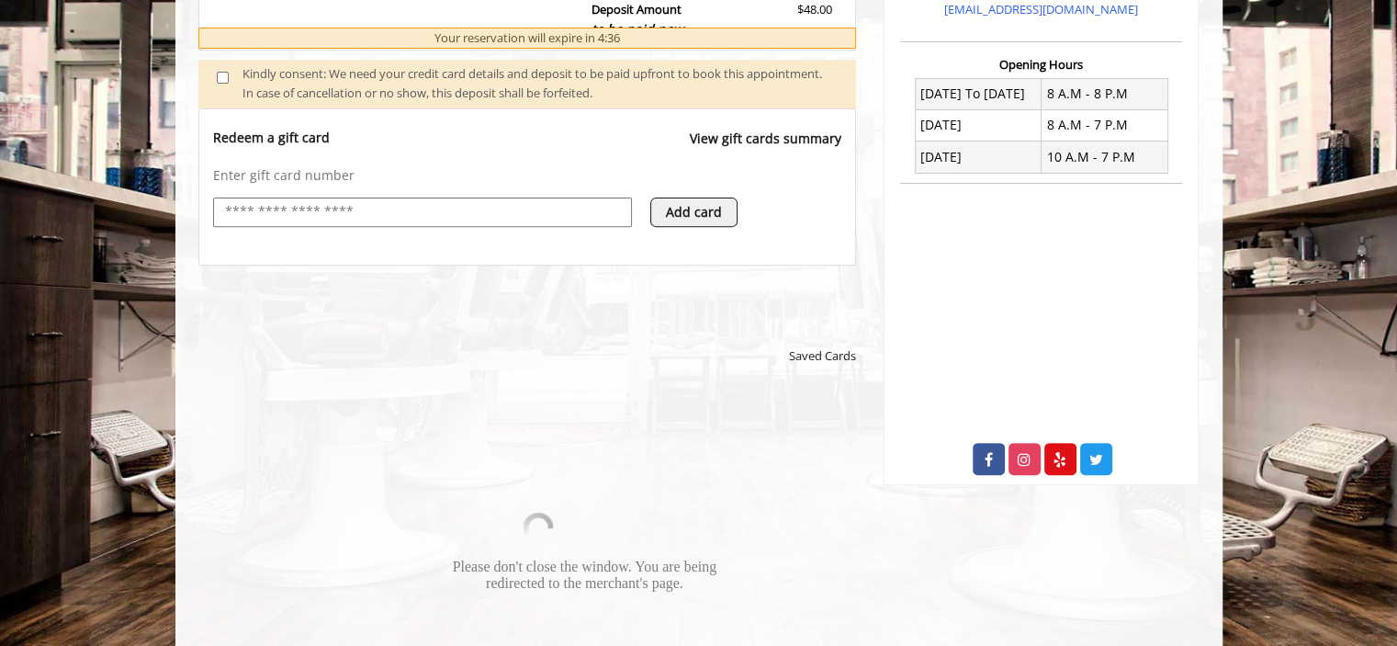
scroll to position [653, 0]
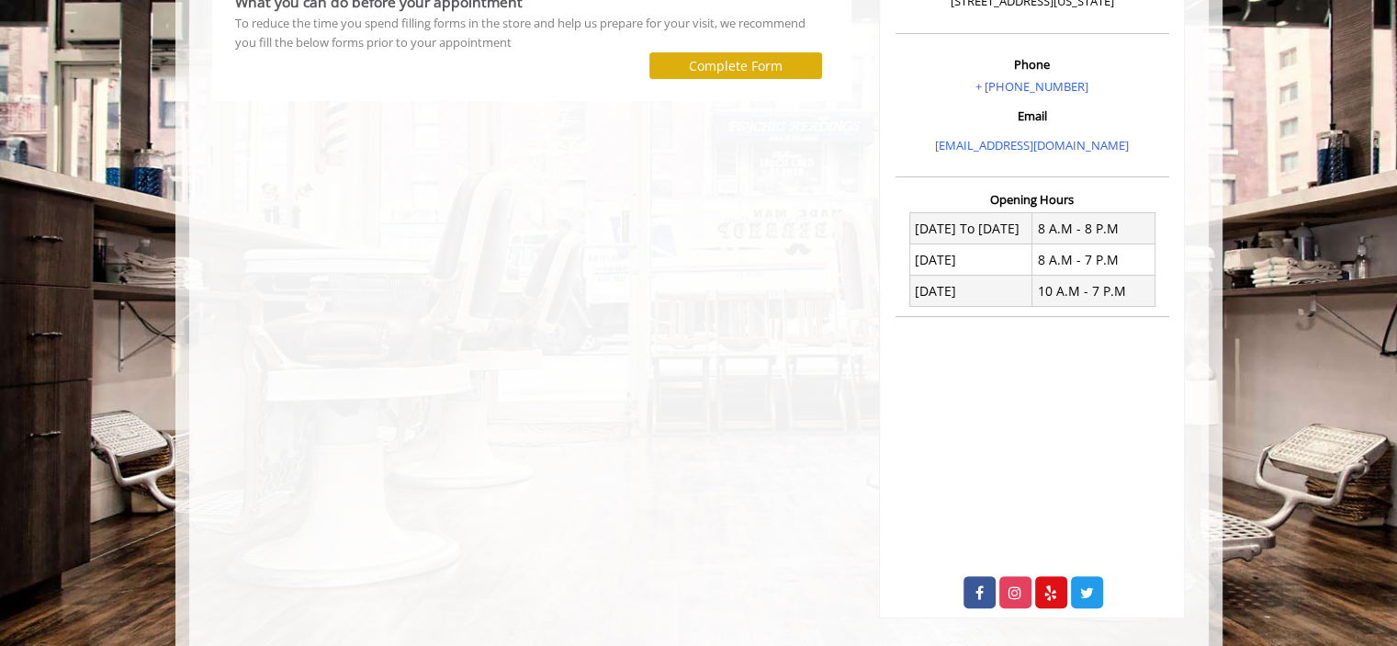
scroll to position [492, 0]
